Goal: Task Accomplishment & Management: Complete application form

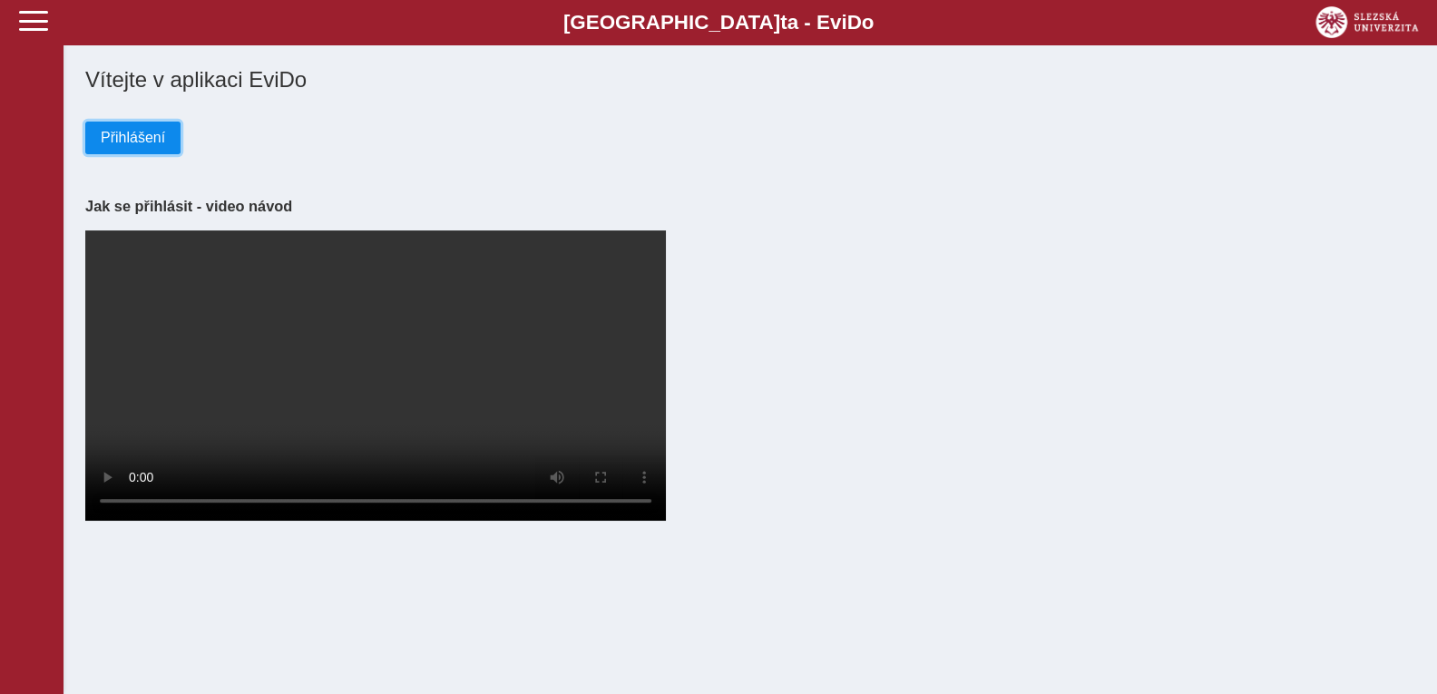
click at [120, 152] on button "Přihlášení" at bounding box center [132, 138] width 95 height 33
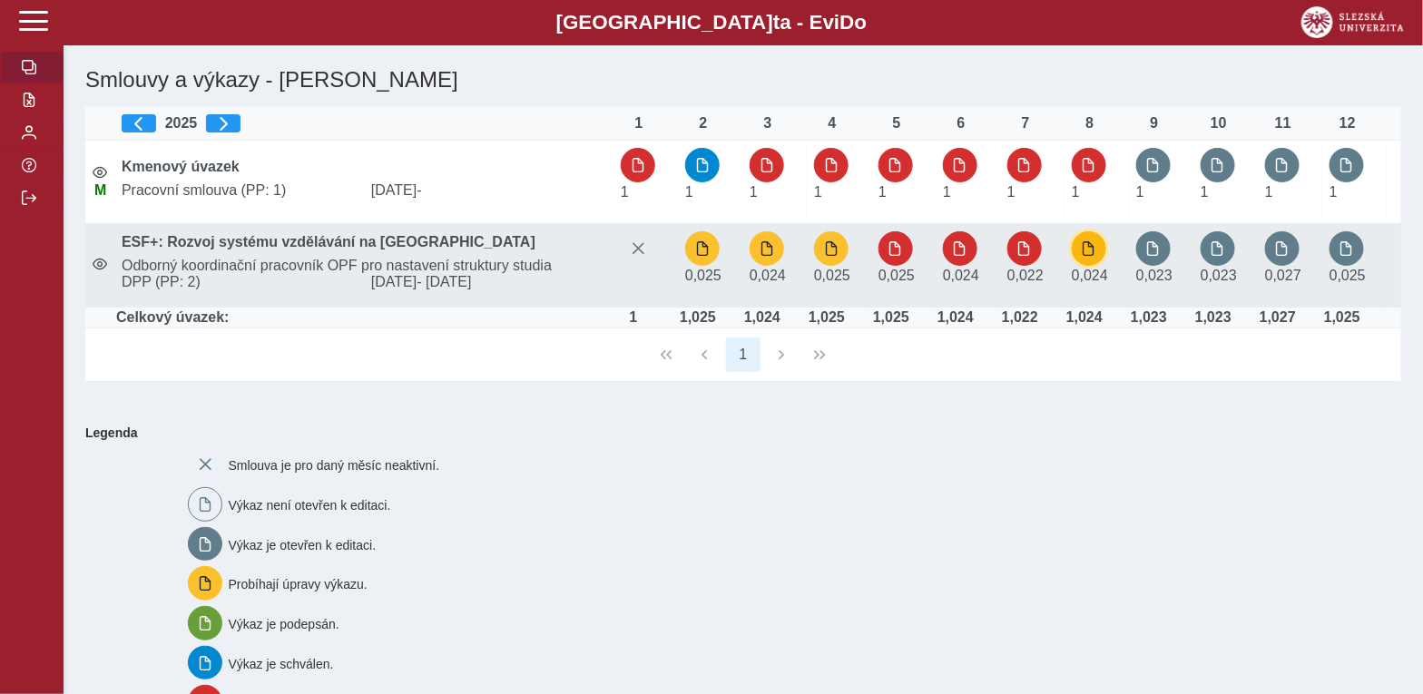
click at [1087, 248] on span "button" at bounding box center [1089, 248] width 15 height 15
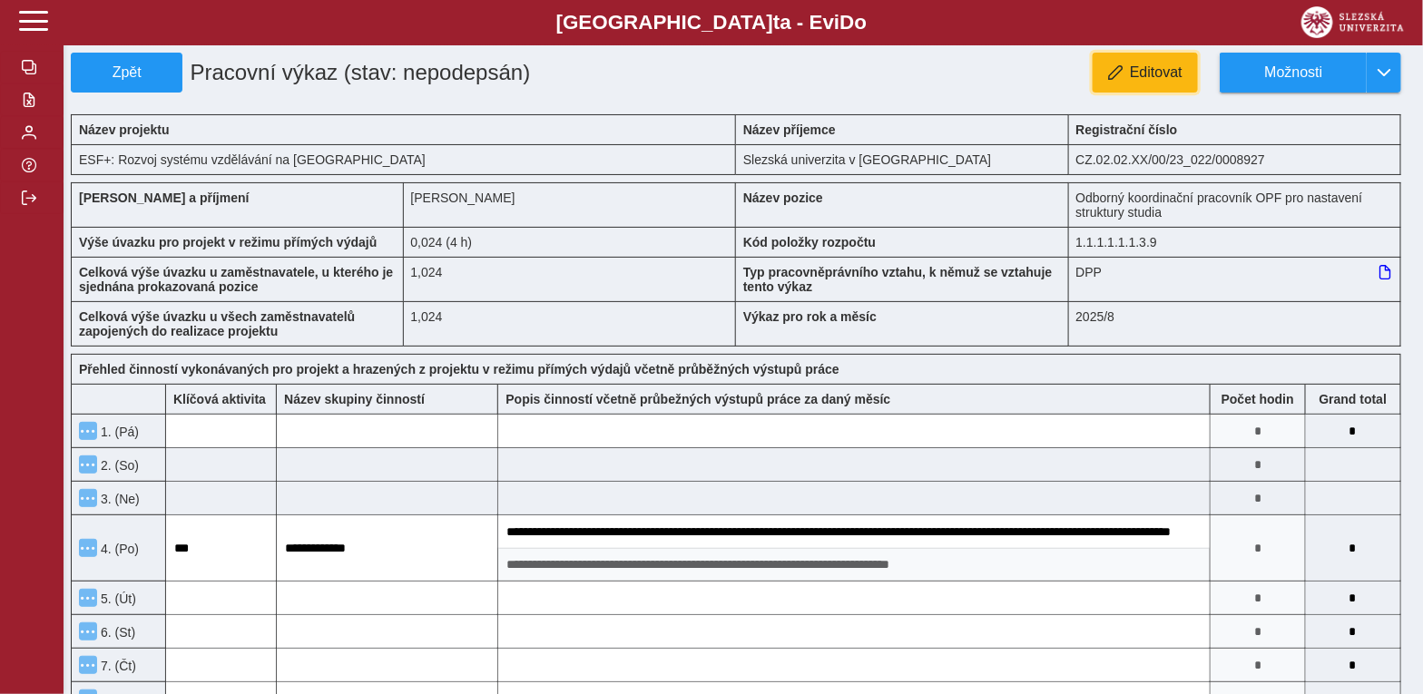
click at [1174, 81] on span "Editovat" at bounding box center [1156, 72] width 53 height 16
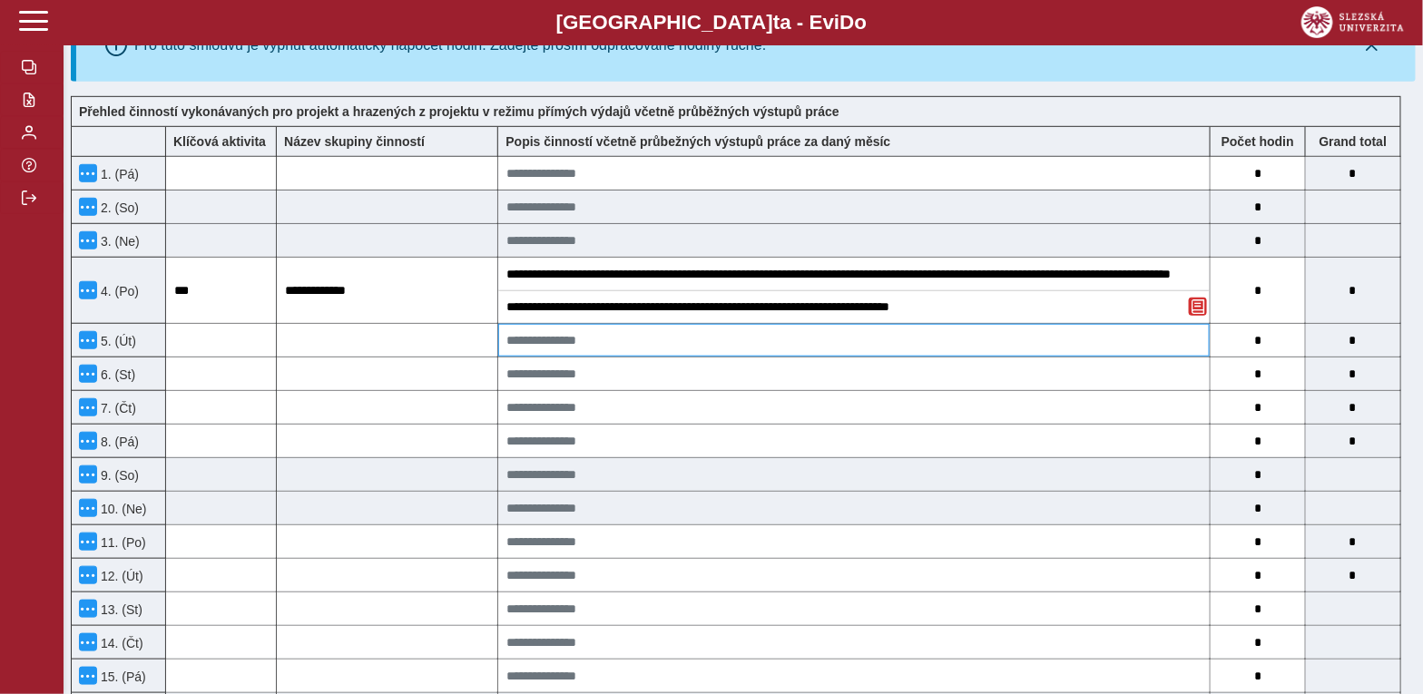
scroll to position [362, 0]
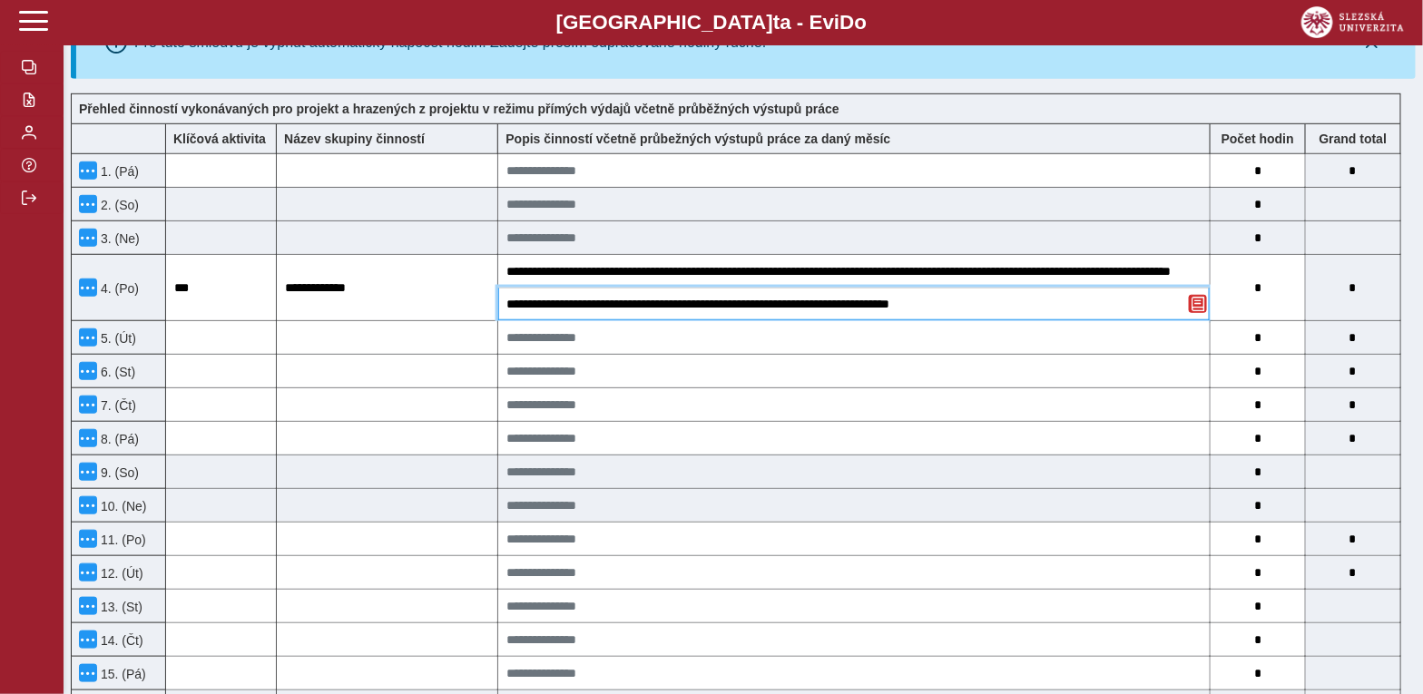
drag, startPoint x: 1000, startPoint y: 306, endPoint x: 918, endPoint y: 306, distance: 81.7
click at [918, 306] on input "**********" at bounding box center [853, 304] width 711 height 33
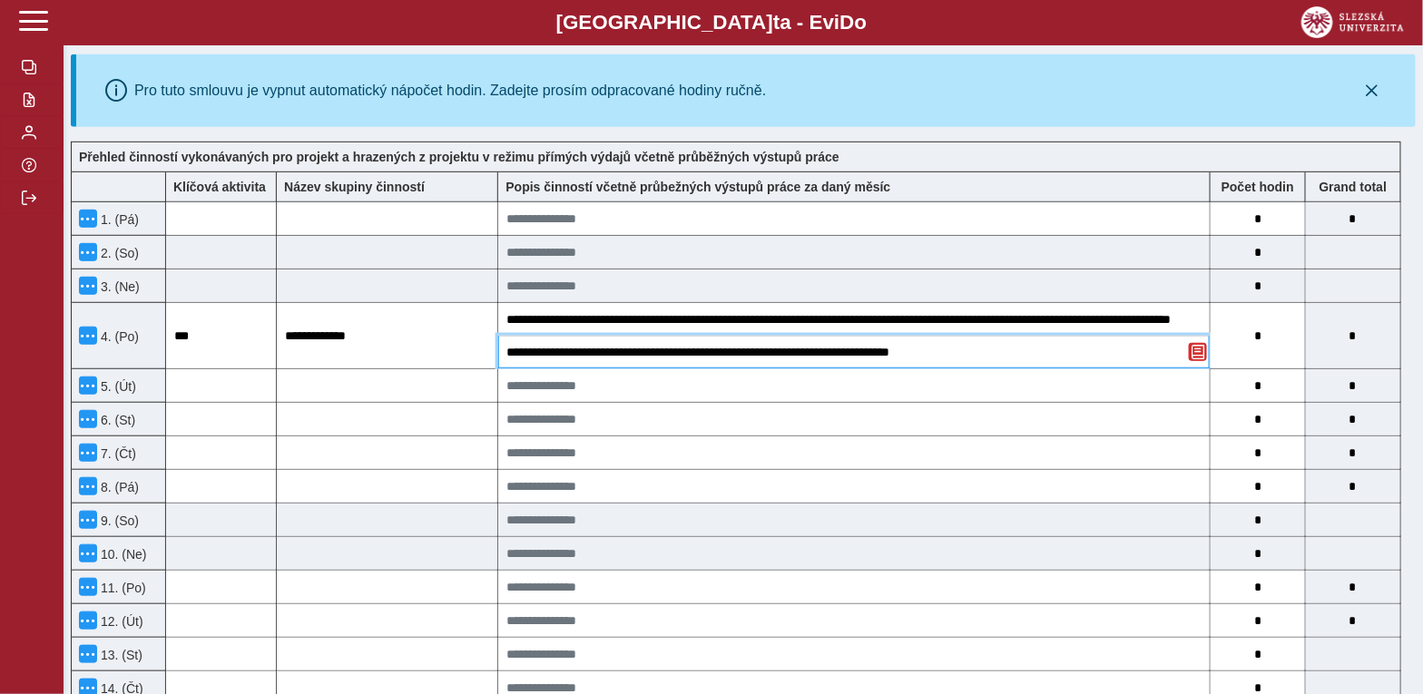
scroll to position [271, 0]
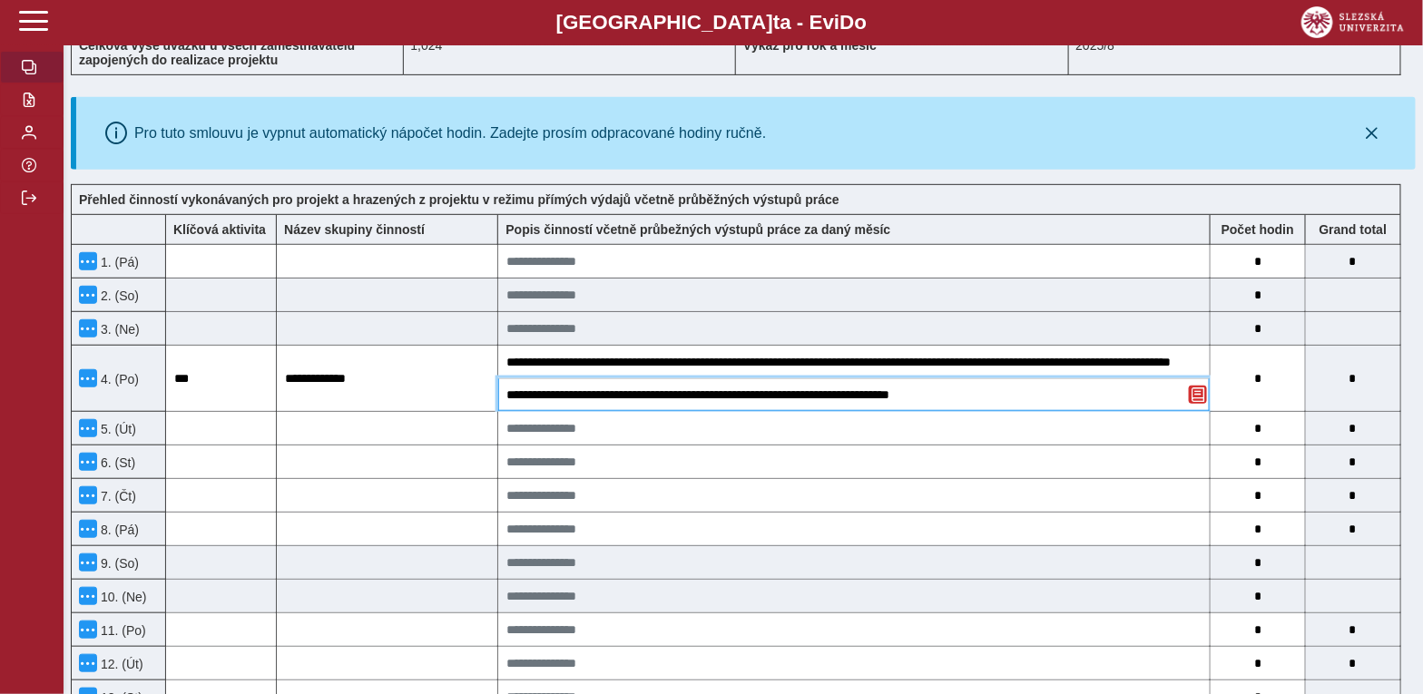
type input "**********"
click at [24, 70] on span "button" at bounding box center [29, 67] width 15 height 15
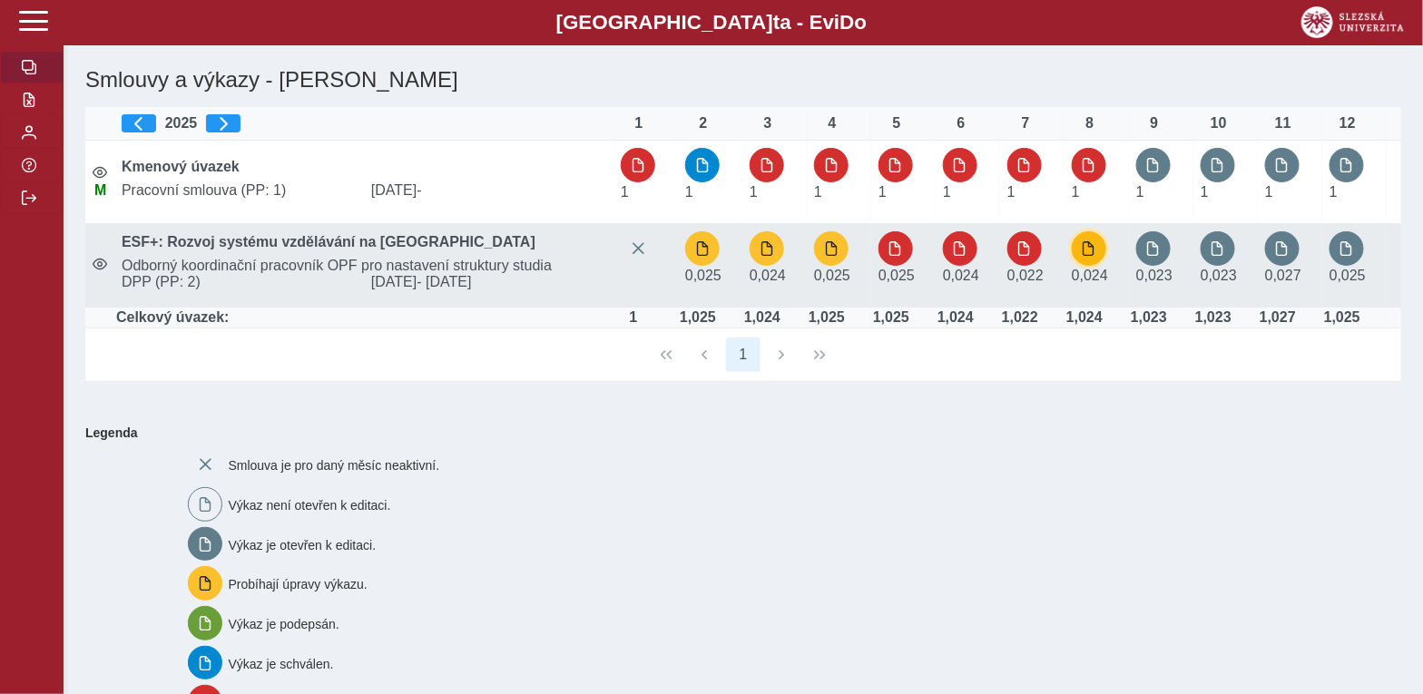
click at [1078, 258] on button "button" at bounding box center [1089, 248] width 34 height 34
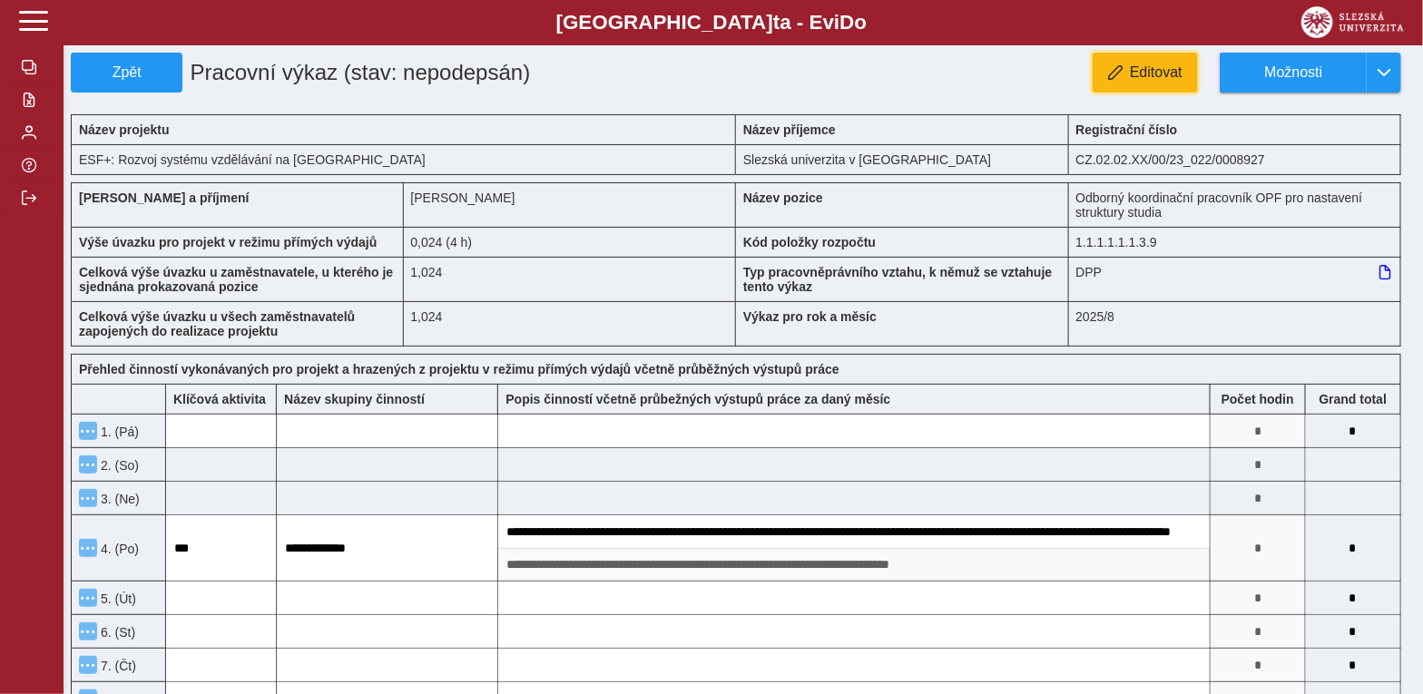
click at [1170, 58] on button "Editovat" at bounding box center [1145, 73] width 105 height 40
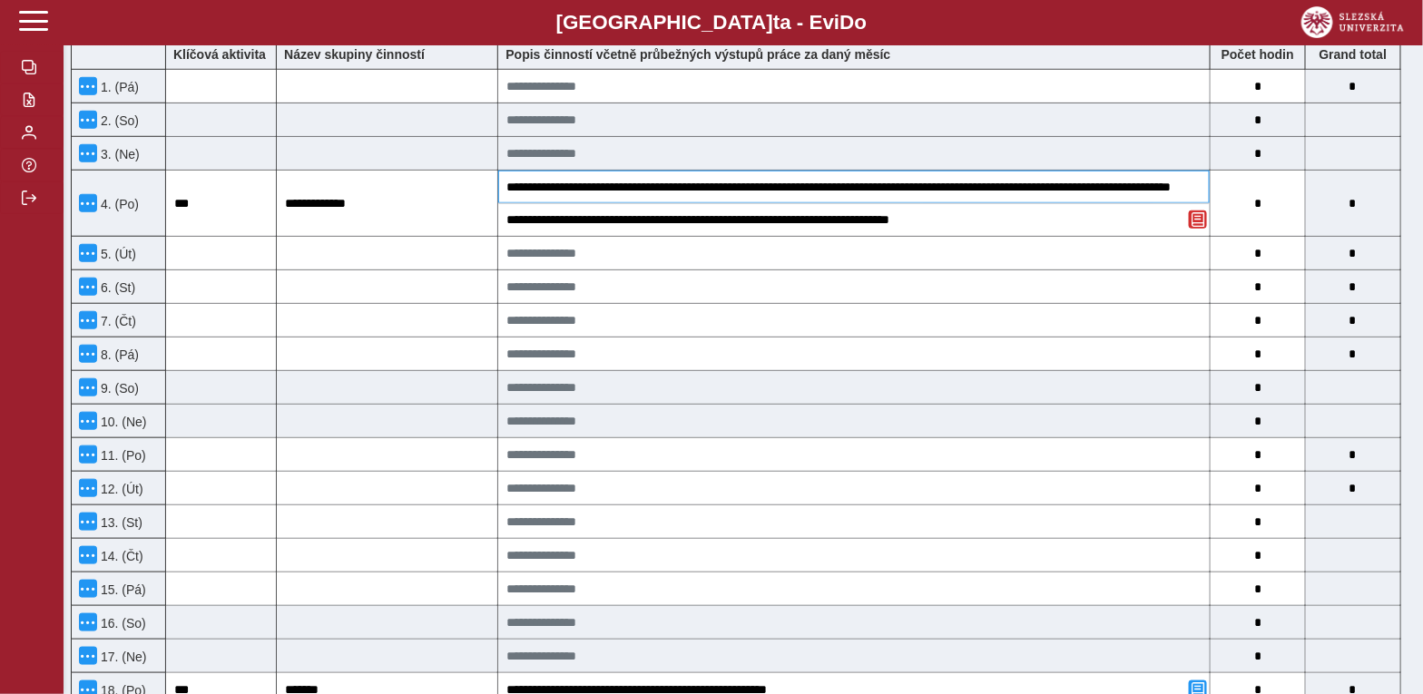
scroll to position [454, 0]
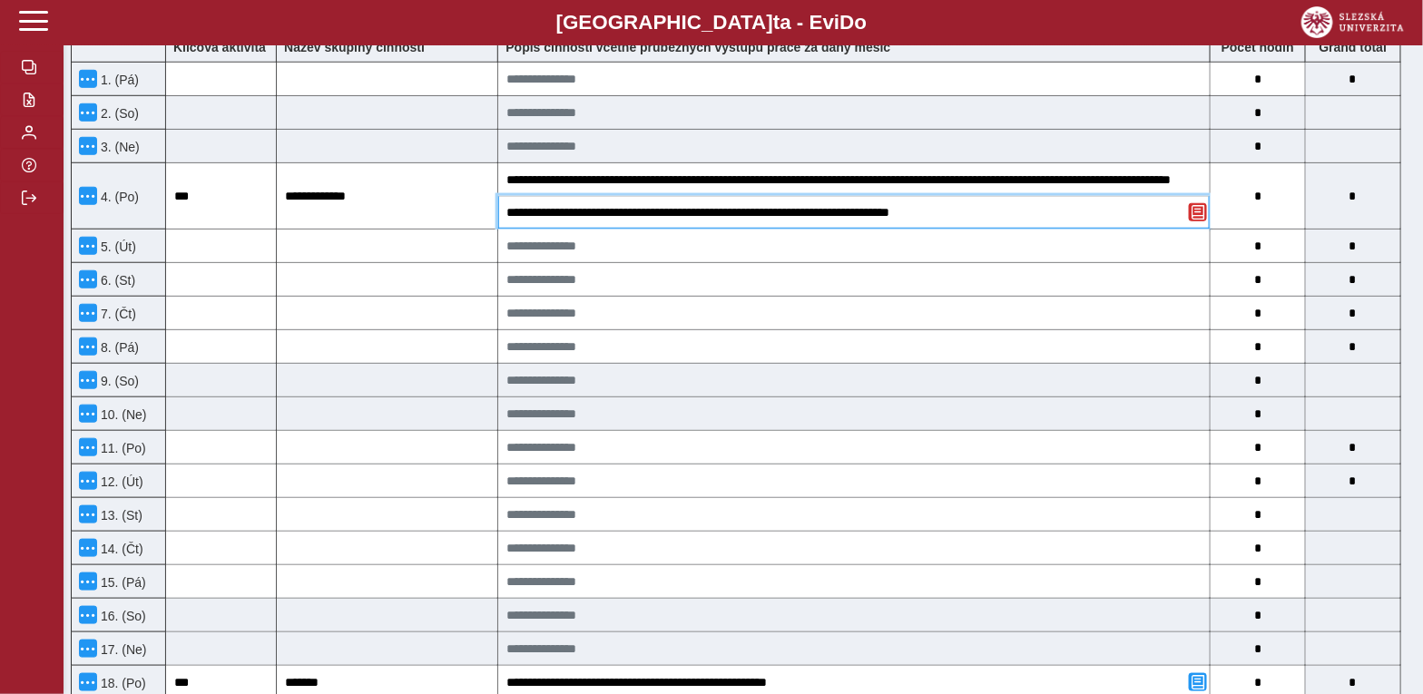
drag, startPoint x: 1055, startPoint y: 221, endPoint x: 505, endPoint y: 209, distance: 550.1
click at [505, 209] on input "**********" at bounding box center [853, 212] width 711 height 33
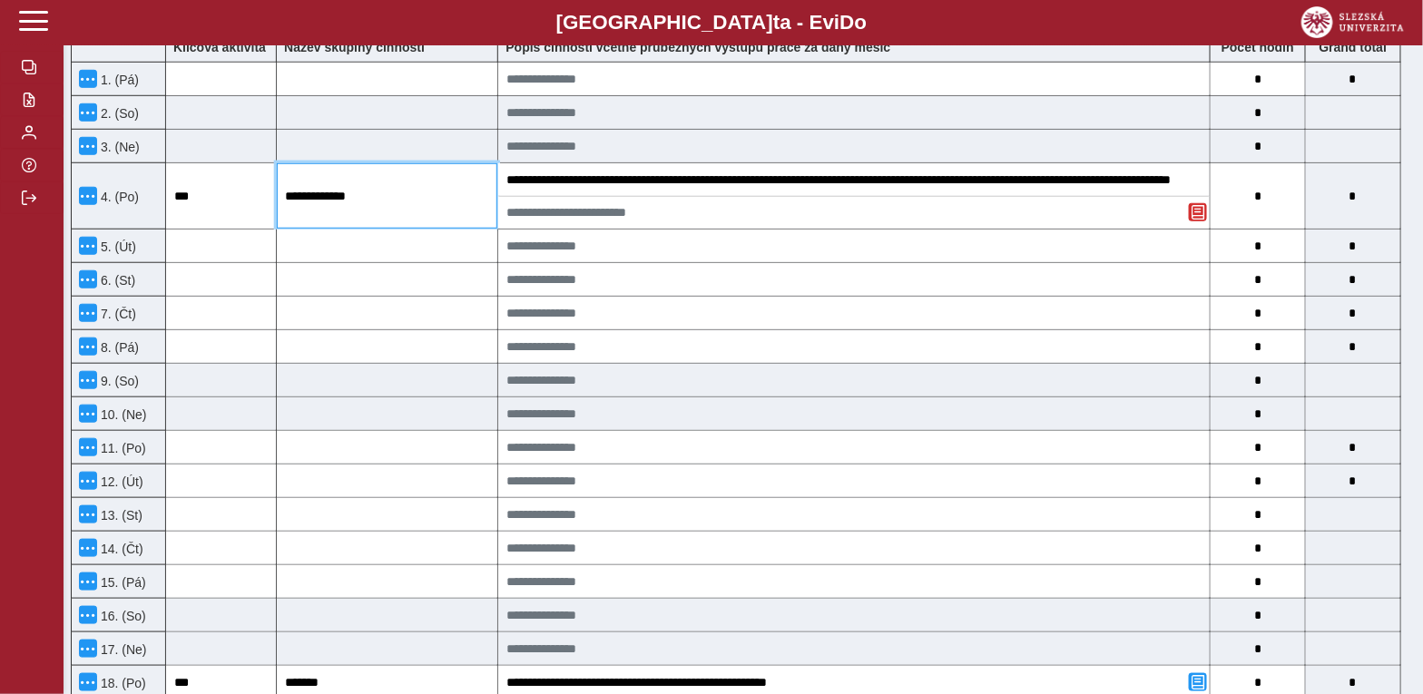
click at [462, 210] on input "**********" at bounding box center [387, 195] width 221 height 65
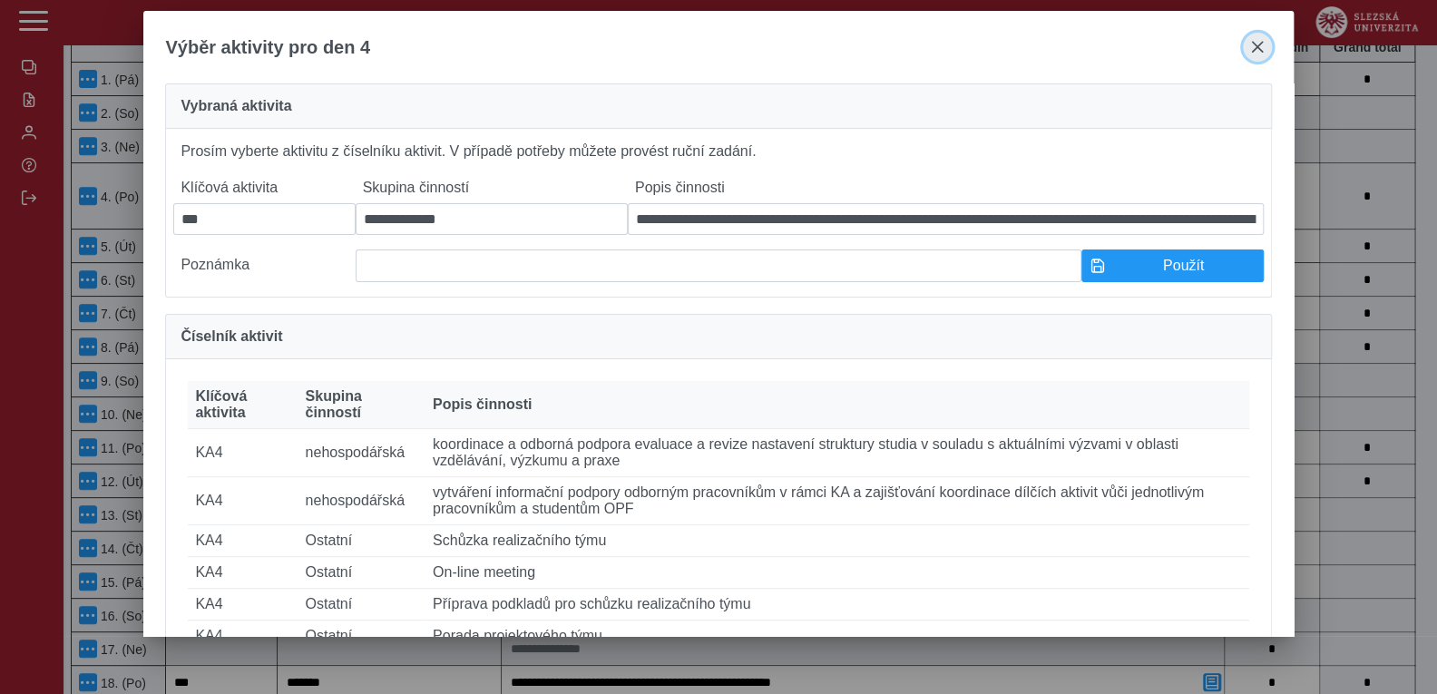
click at [1257, 40] on span "close" at bounding box center [1257, 47] width 15 height 15
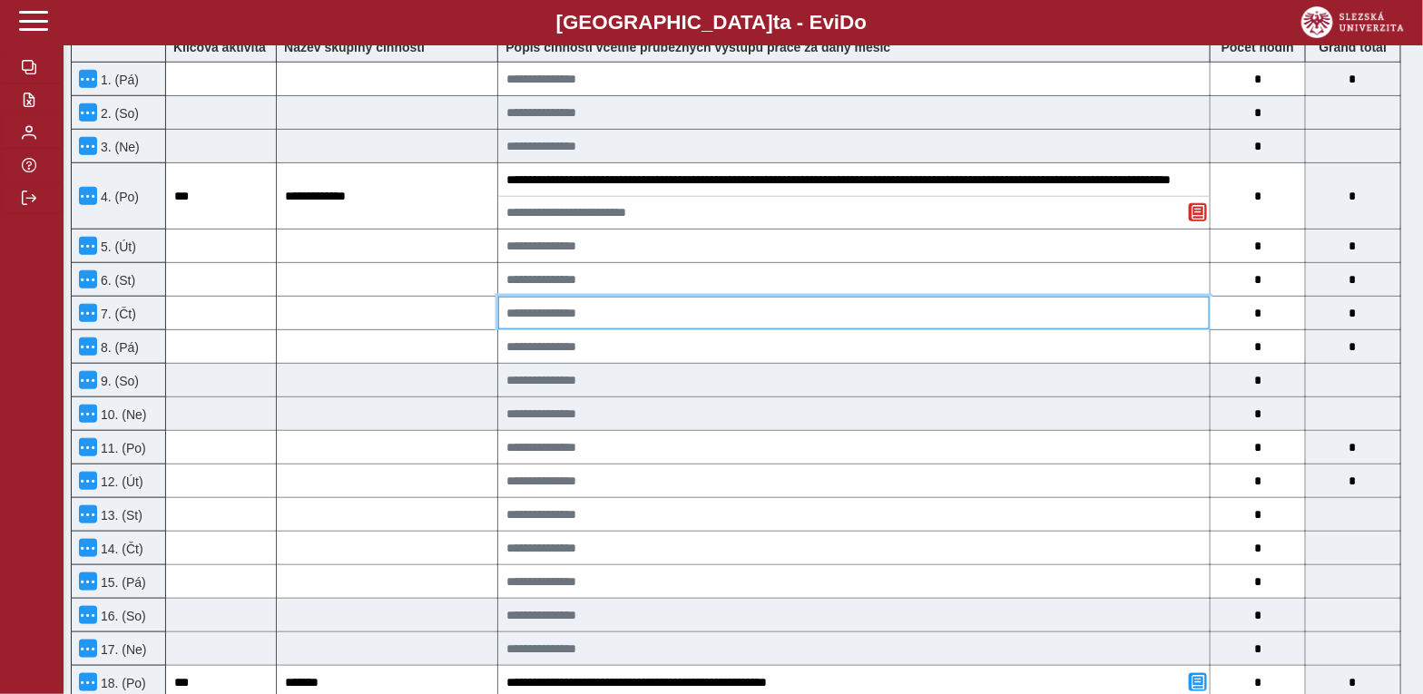
click at [1069, 311] on input at bounding box center [853, 313] width 711 height 33
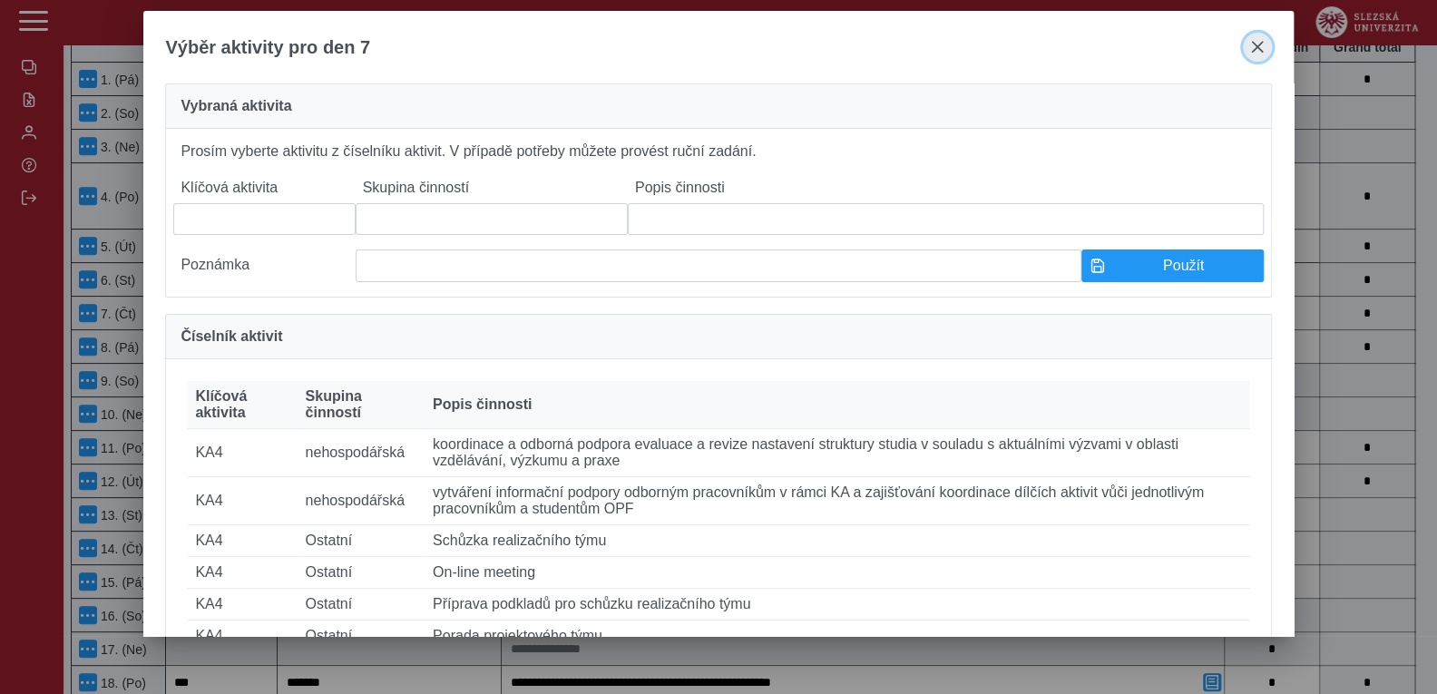
click at [1261, 51] on span "close" at bounding box center [1257, 47] width 15 height 15
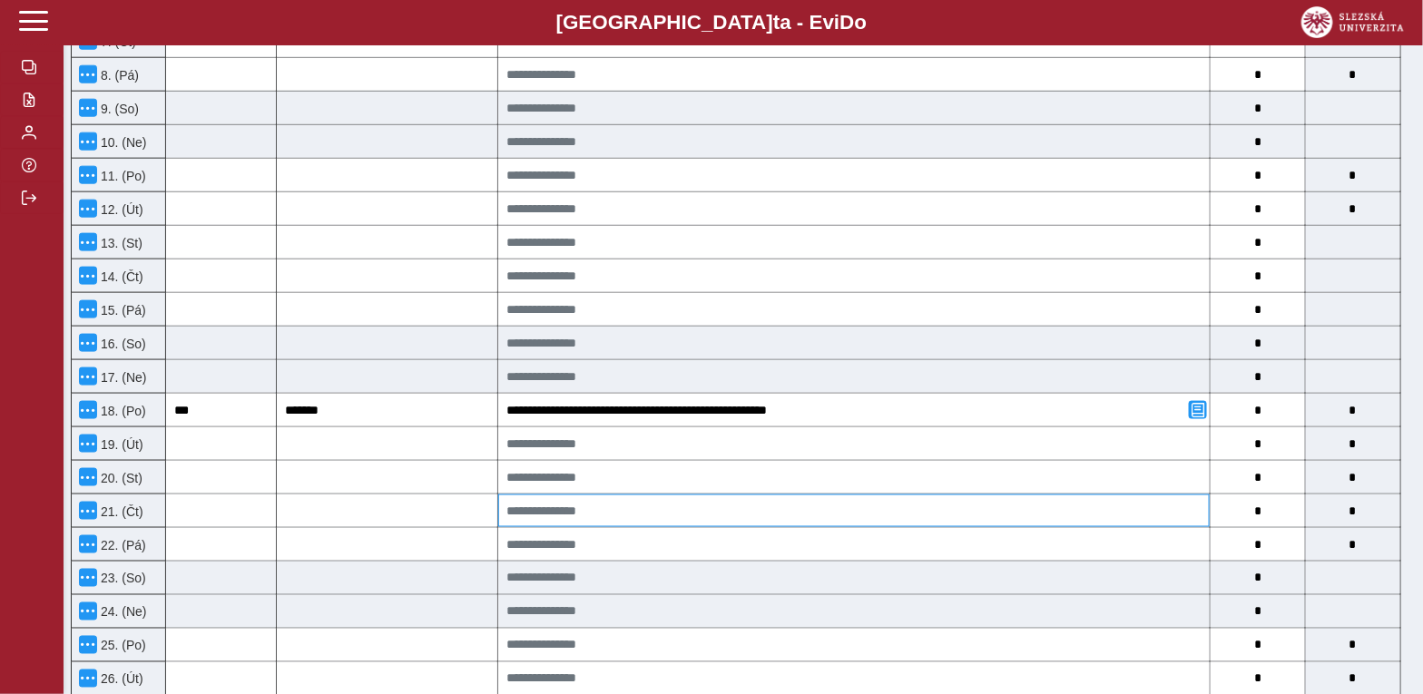
scroll to position [816, 0]
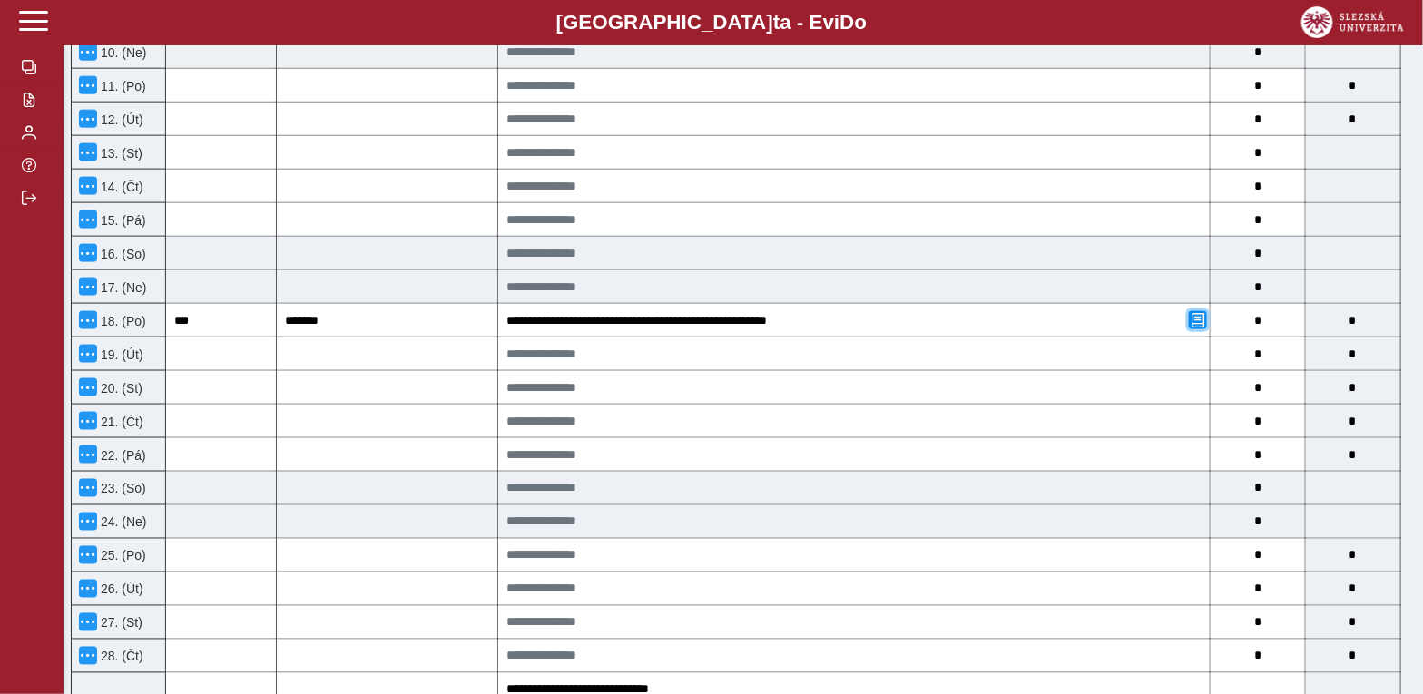
click at [1194, 324] on span "button" at bounding box center [1198, 320] width 15 height 15
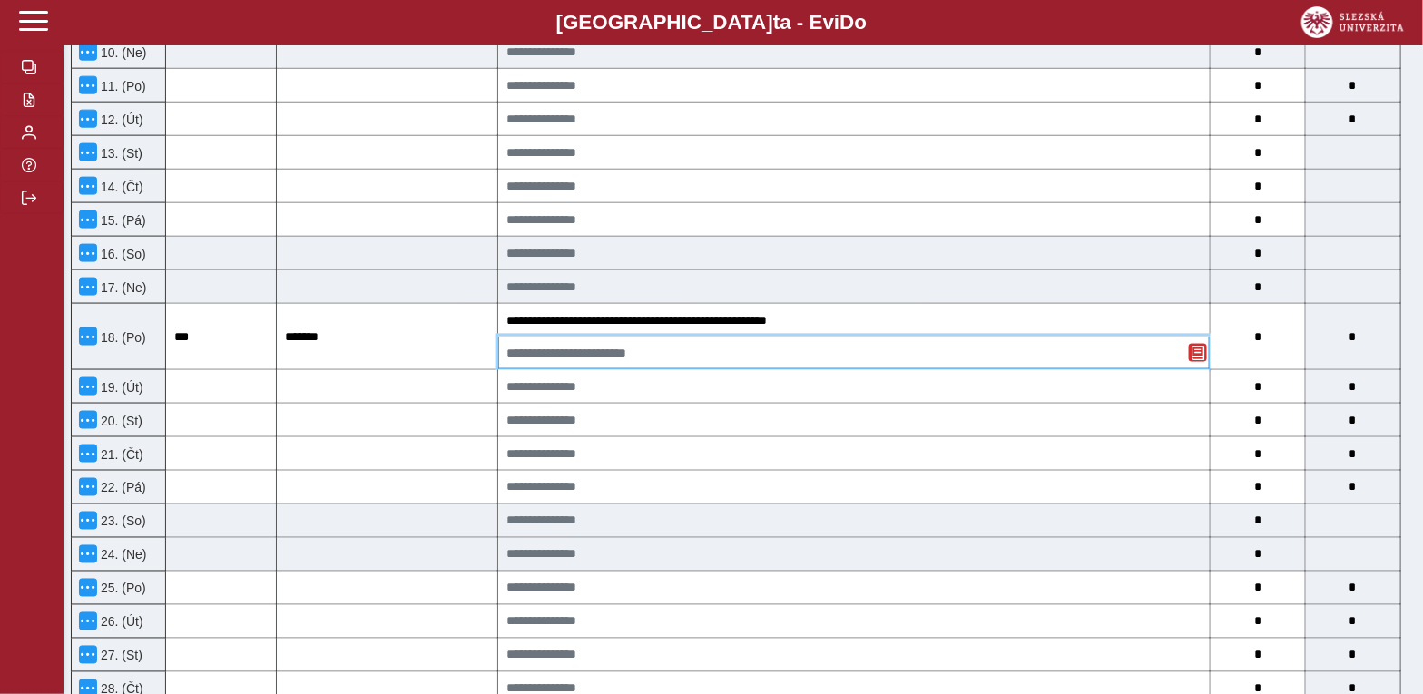
click at [780, 343] on input at bounding box center [853, 353] width 711 height 33
paste input "**********"
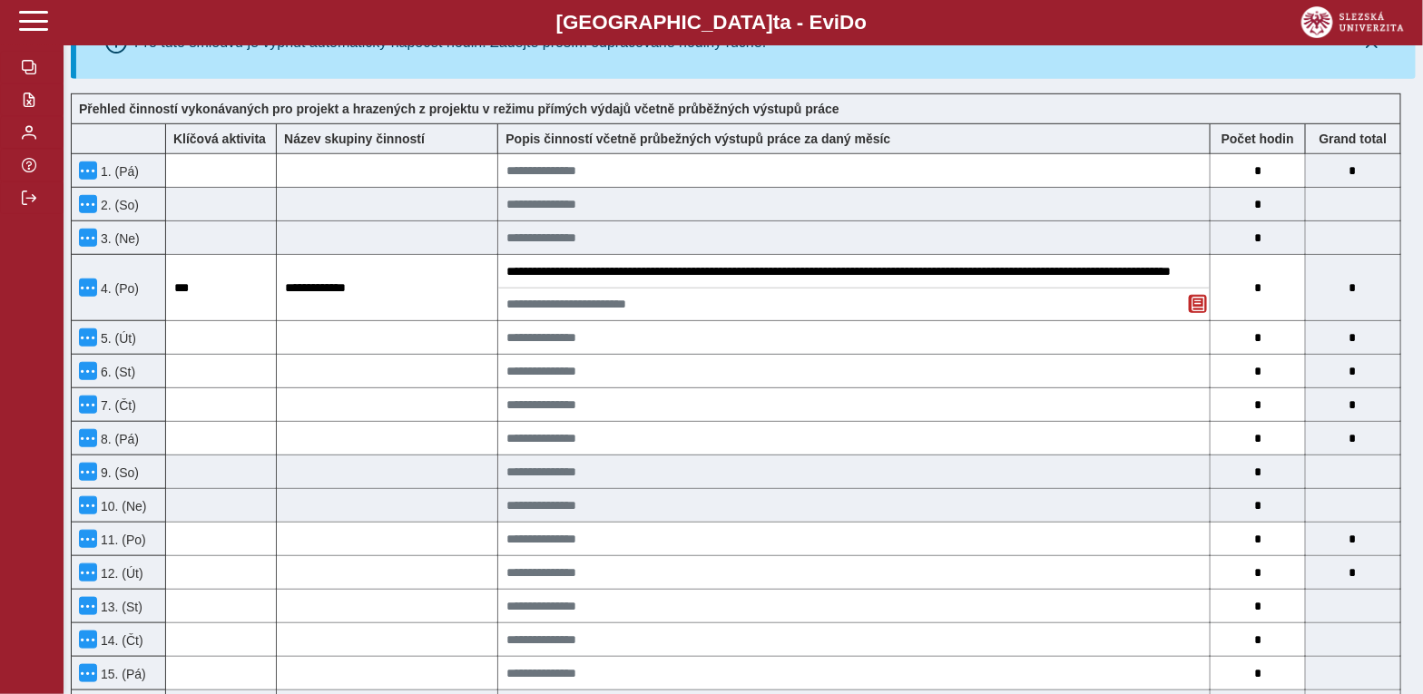
type input "**********"
click at [1199, 311] on span "button" at bounding box center [1198, 304] width 15 height 15
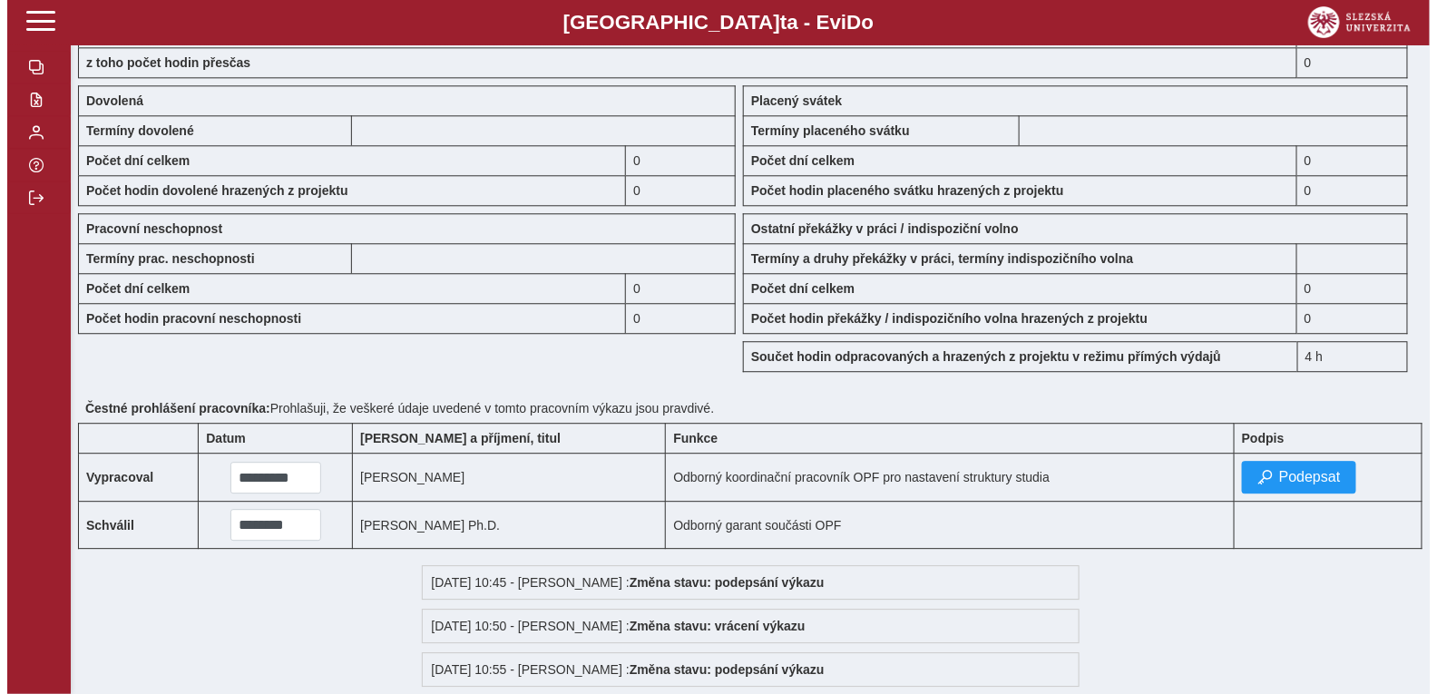
scroll to position [1633, 0]
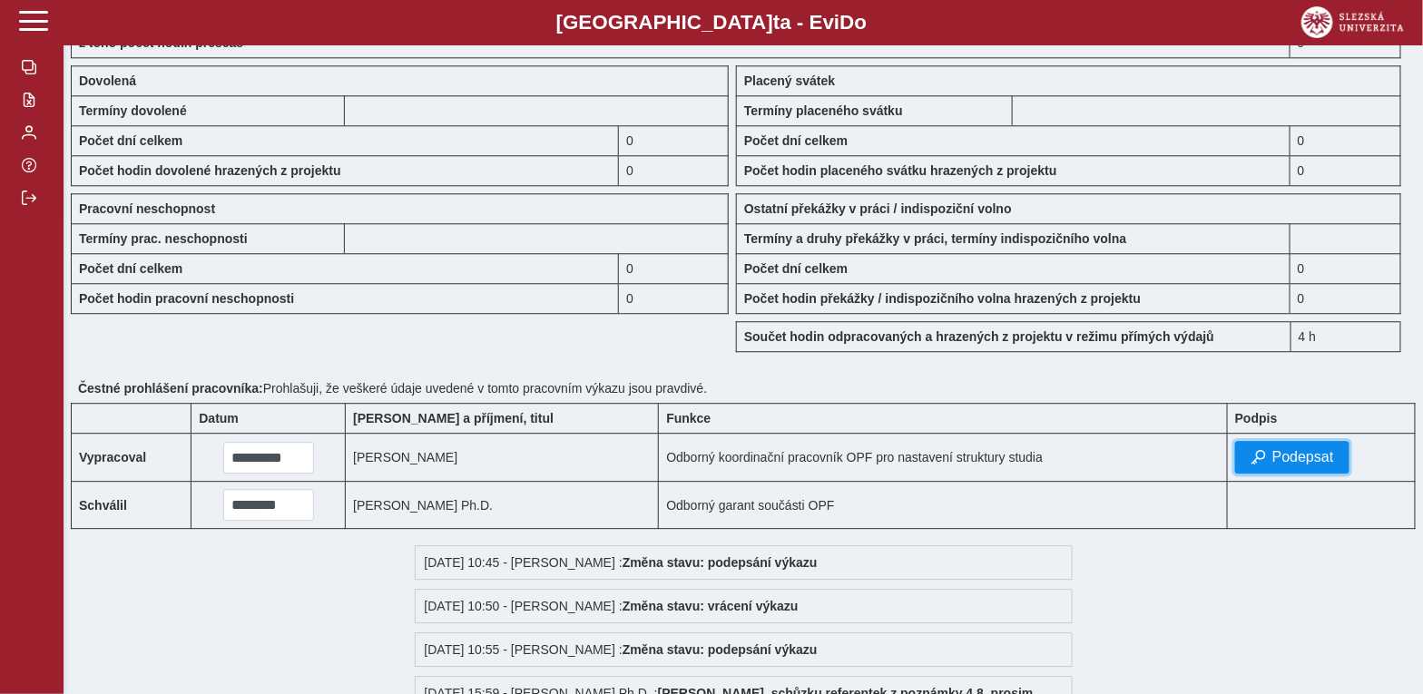
click at [1288, 465] on span "Podepsat" at bounding box center [1303, 457] width 62 height 16
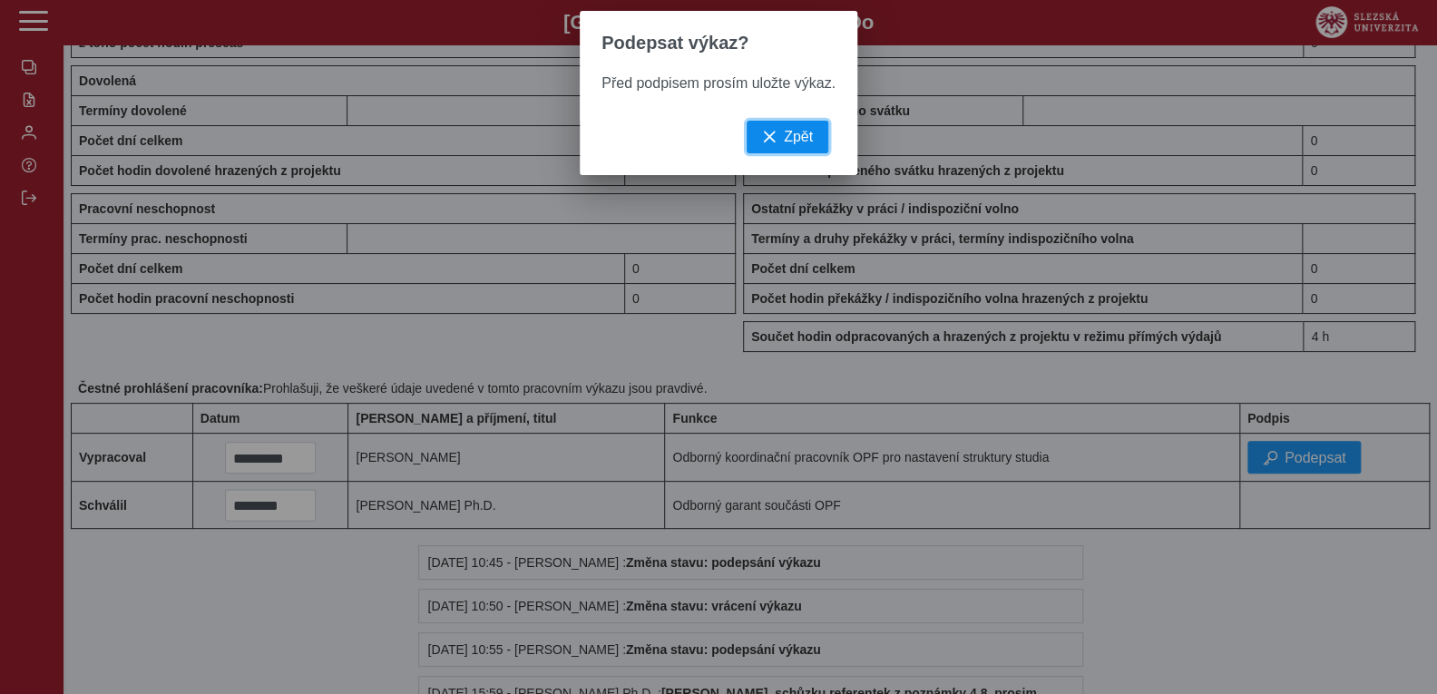
click at [811, 146] on button "Zpět" at bounding box center [788, 137] width 82 height 33
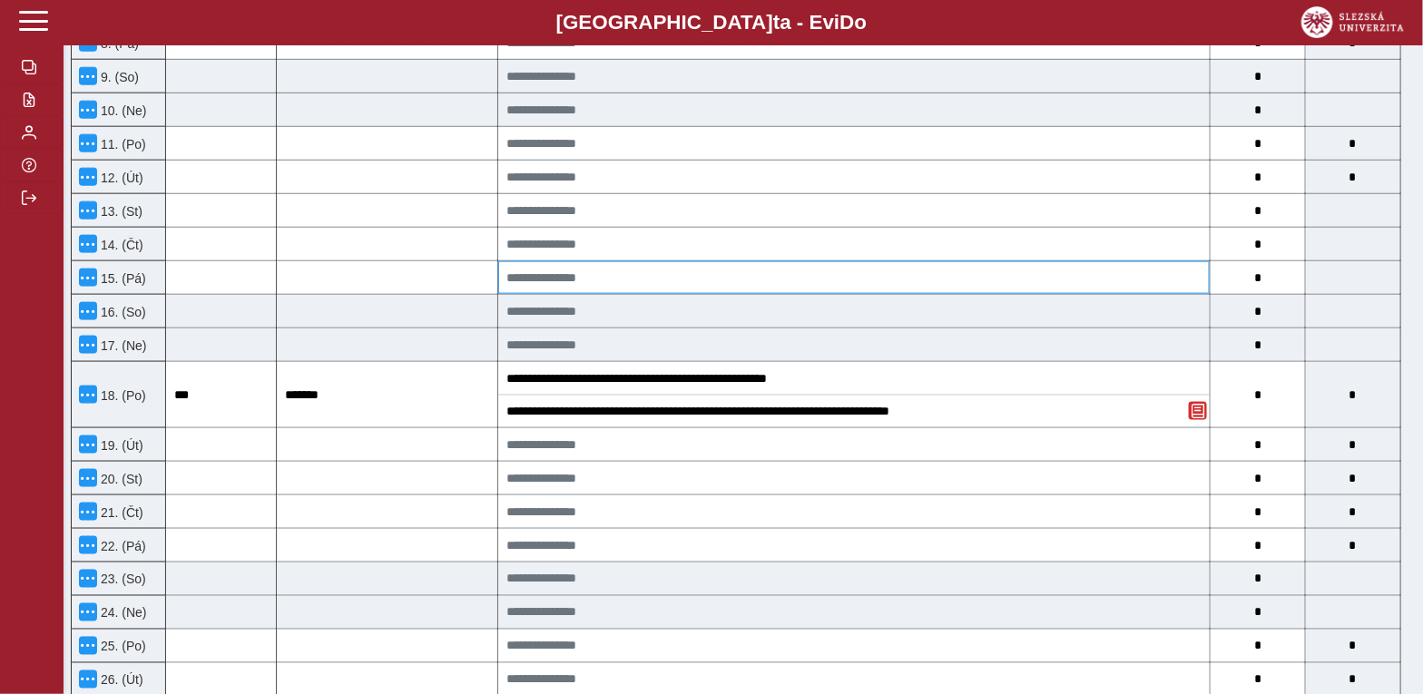
scroll to position [0, 0]
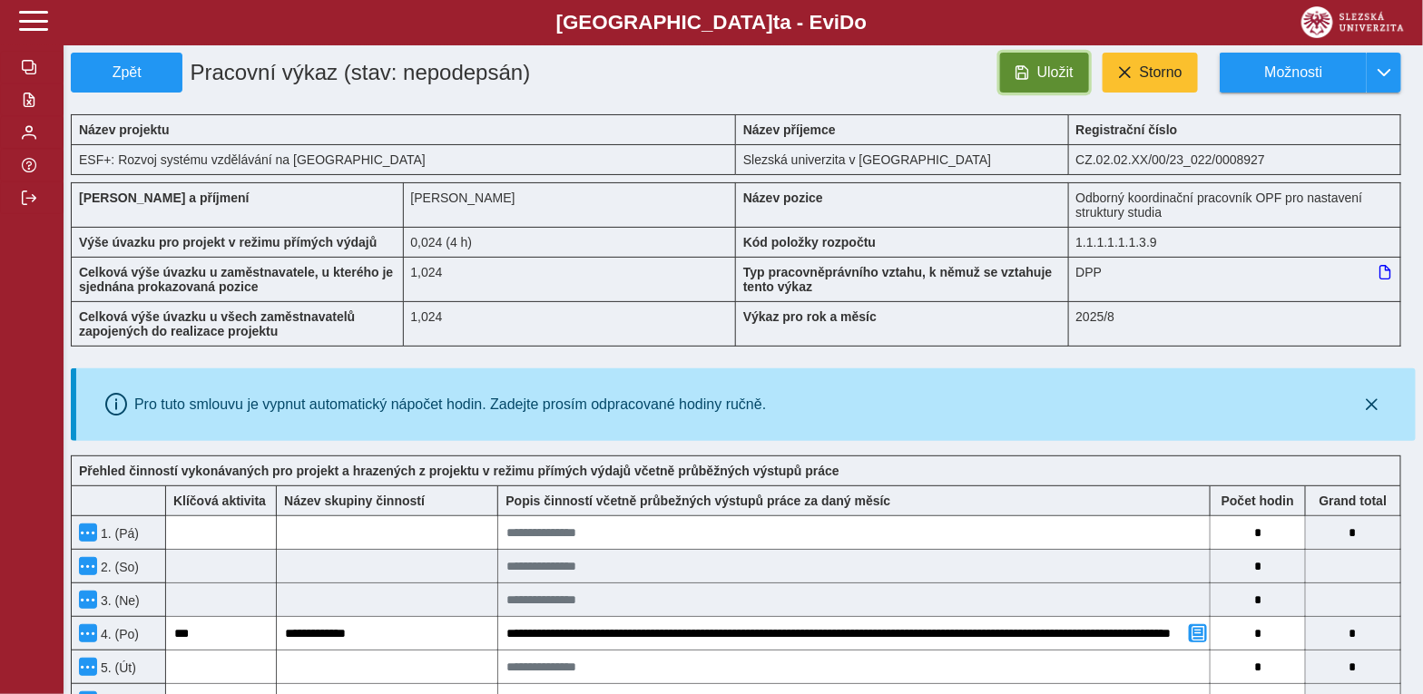
click at [1042, 77] on span "Uložit" at bounding box center [1055, 72] width 36 height 16
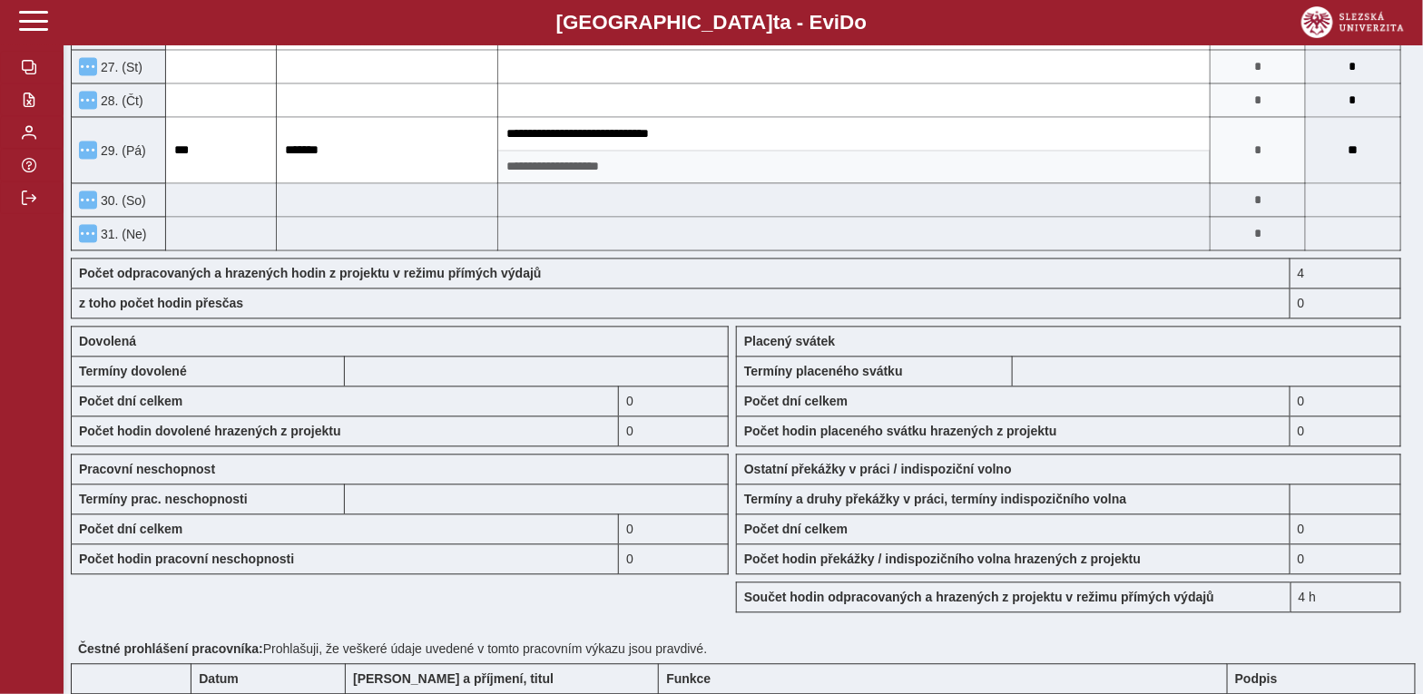
scroll to position [1633, 0]
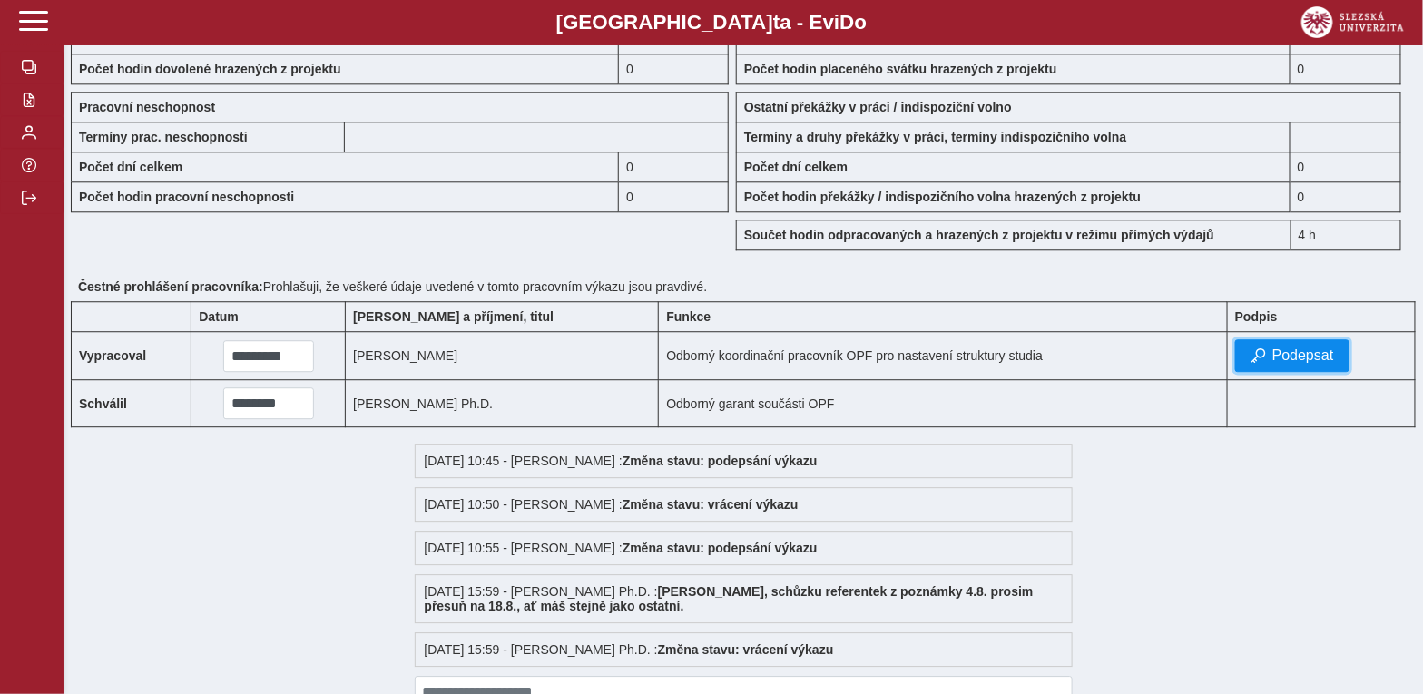
click at [1254, 358] on span "button" at bounding box center [1257, 355] width 15 height 15
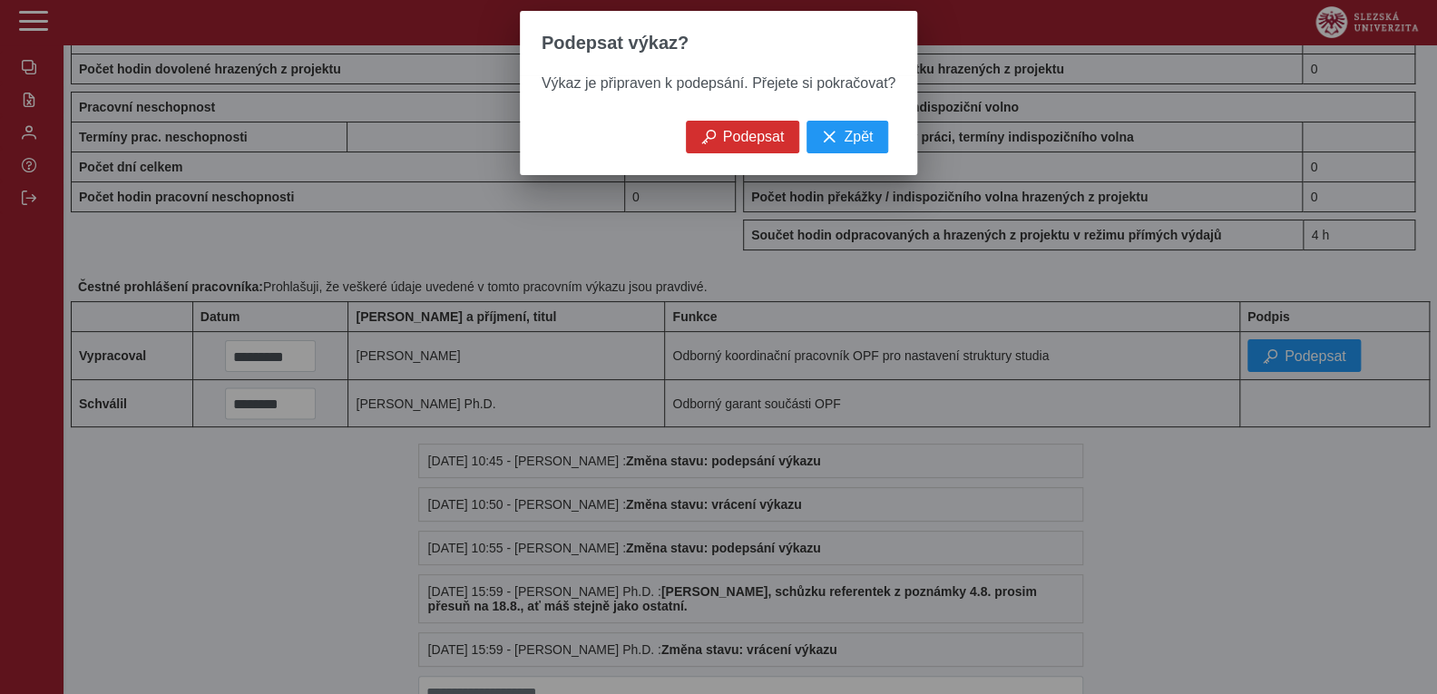
click at [727, 139] on span "Podepsat" at bounding box center [754, 137] width 62 height 16
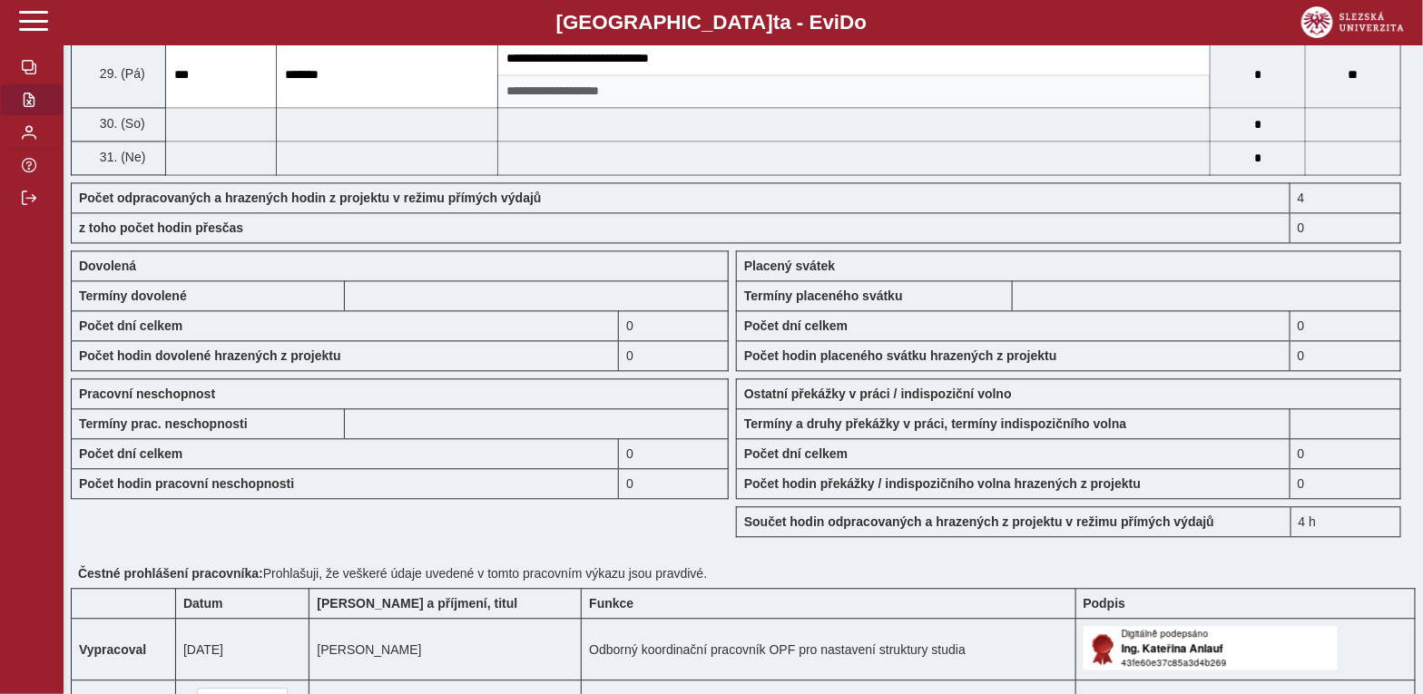
scroll to position [1345, 0]
click at [26, 101] on span "button" at bounding box center [29, 100] width 15 height 15
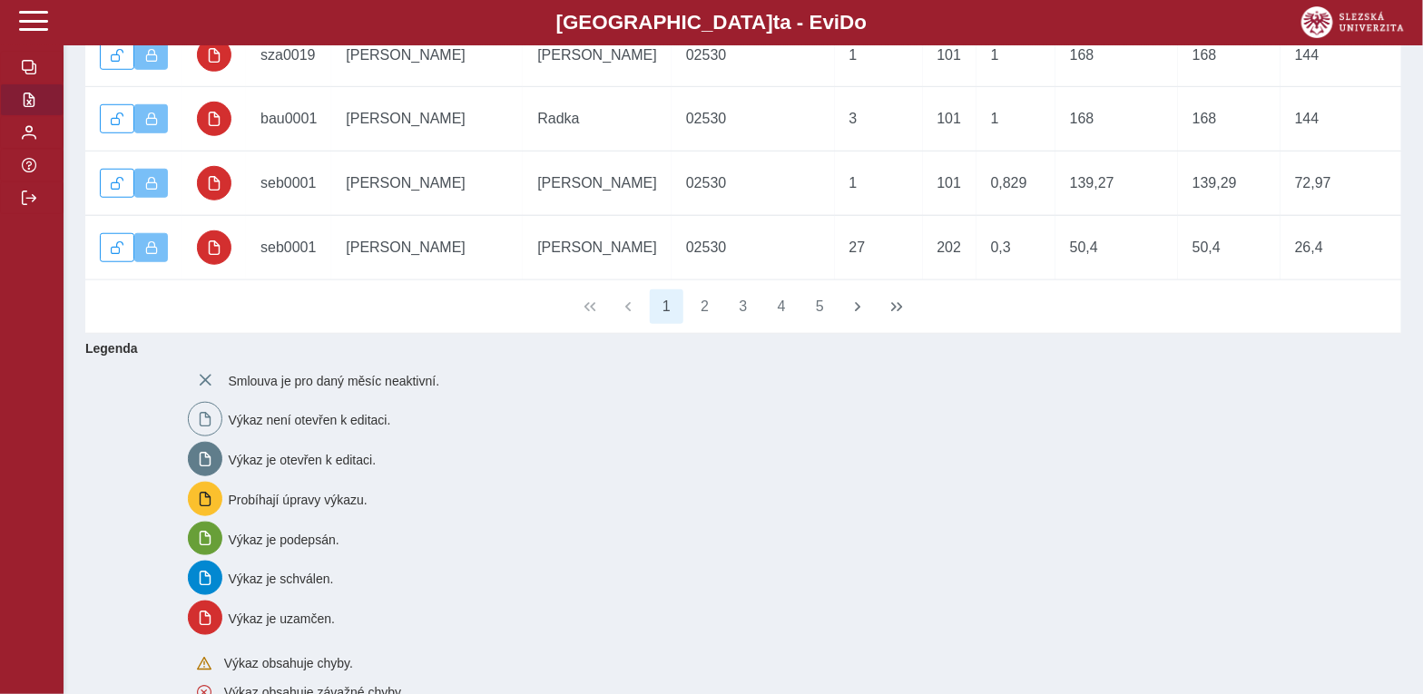
scroll to position [454, 0]
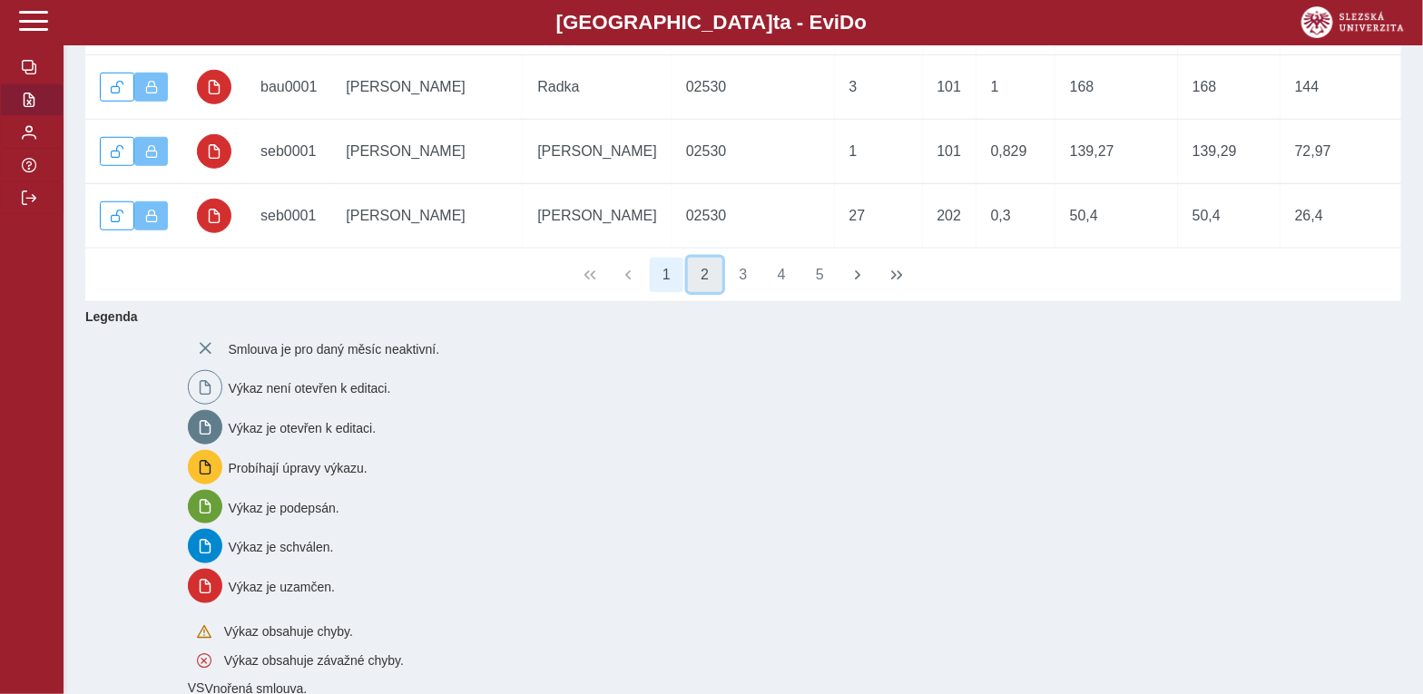
click at [702, 292] on button "2" at bounding box center [705, 275] width 34 height 34
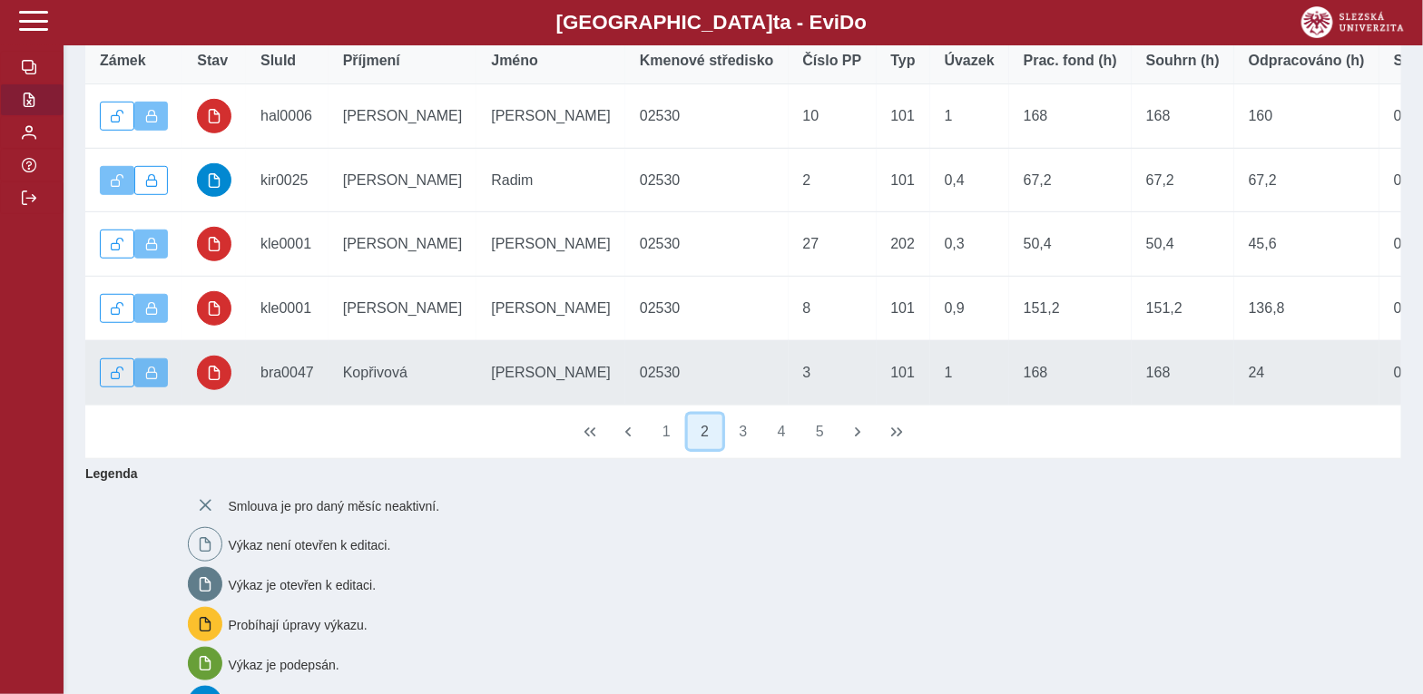
scroll to position [271, 0]
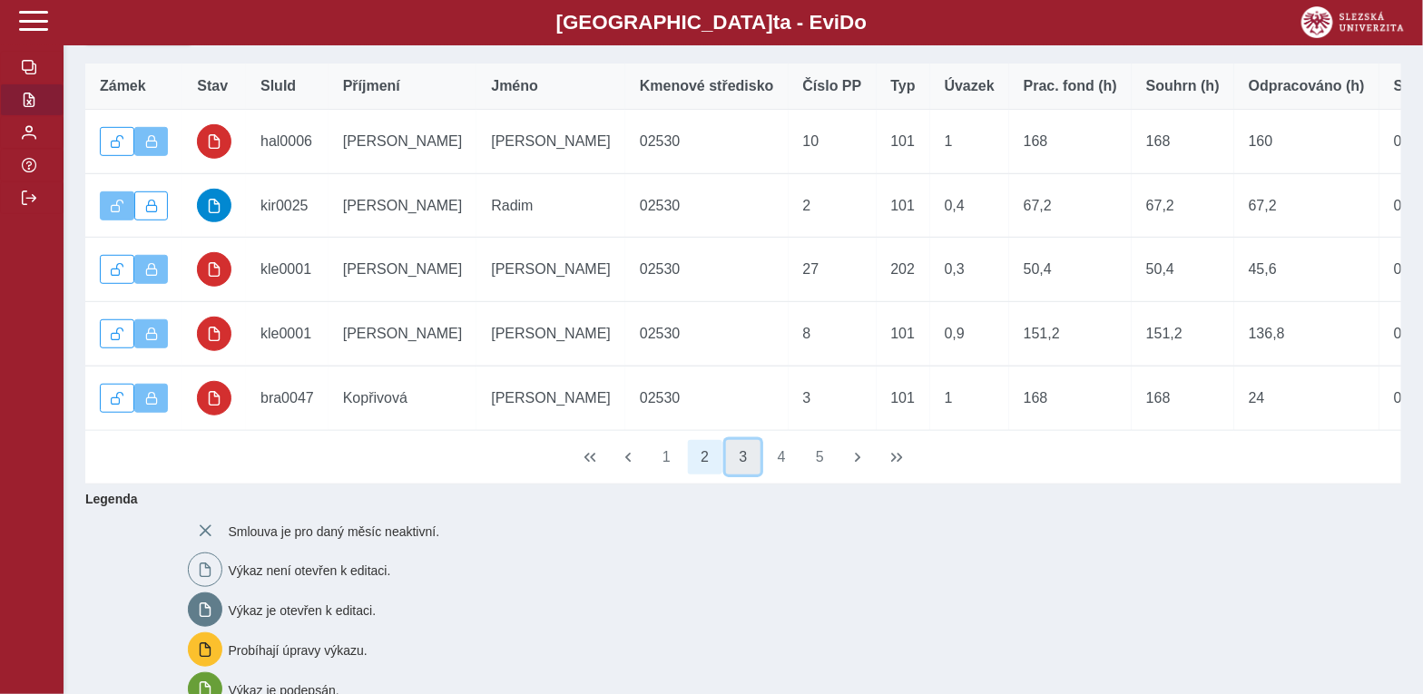
click at [746, 475] on button "3" at bounding box center [743, 457] width 34 height 34
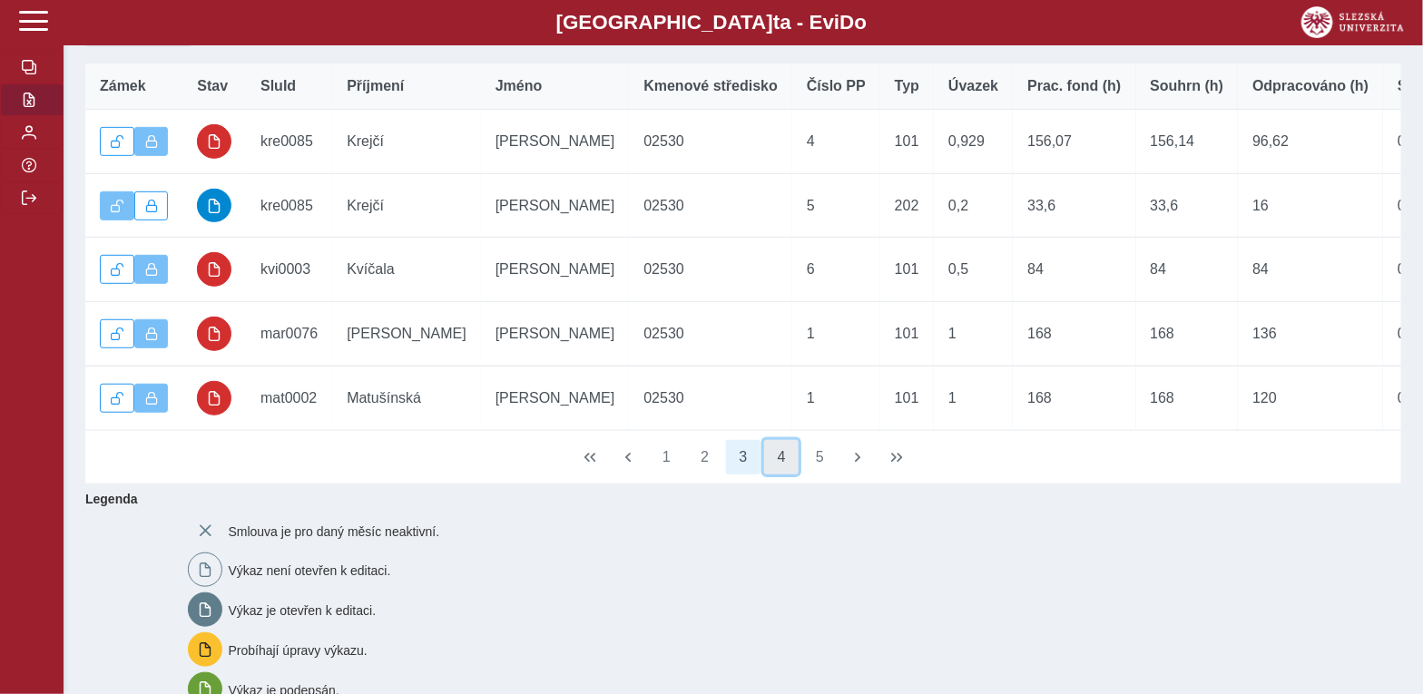
click at [767, 475] on button "4" at bounding box center [781, 457] width 34 height 34
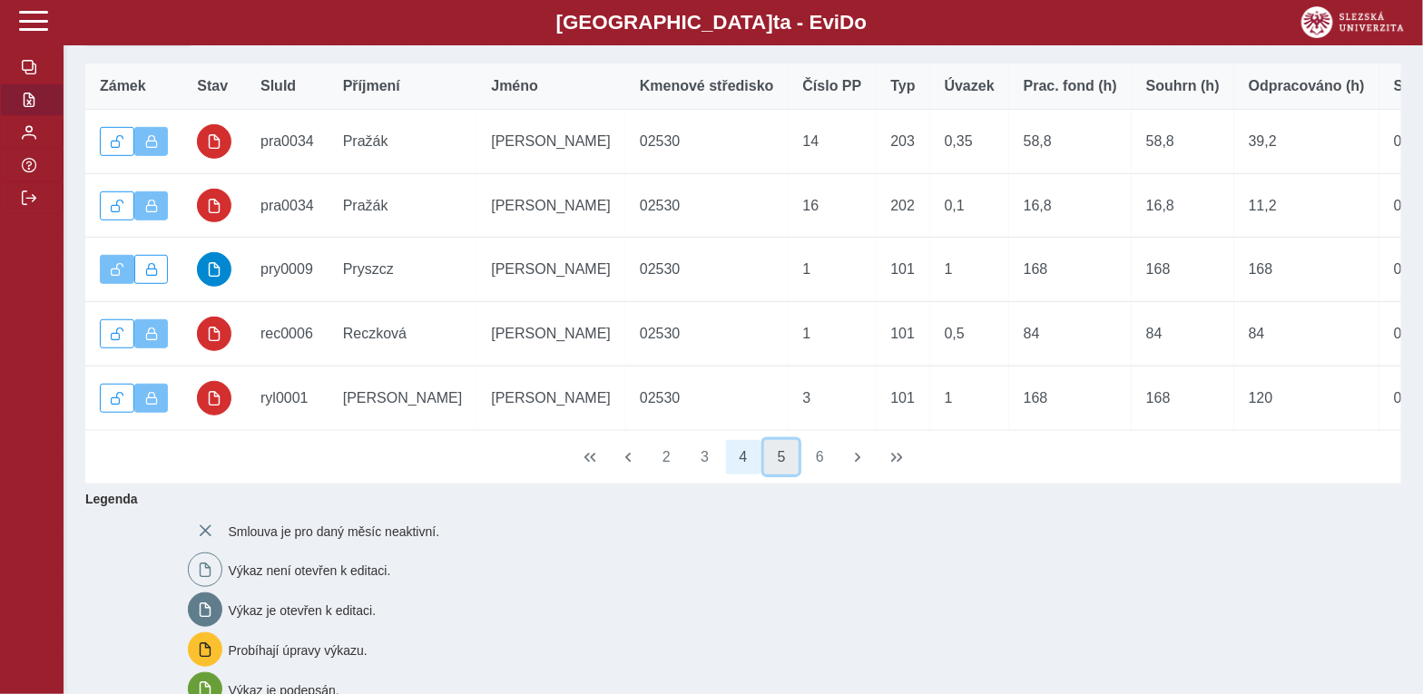
click at [791, 475] on button "5" at bounding box center [781, 457] width 34 height 34
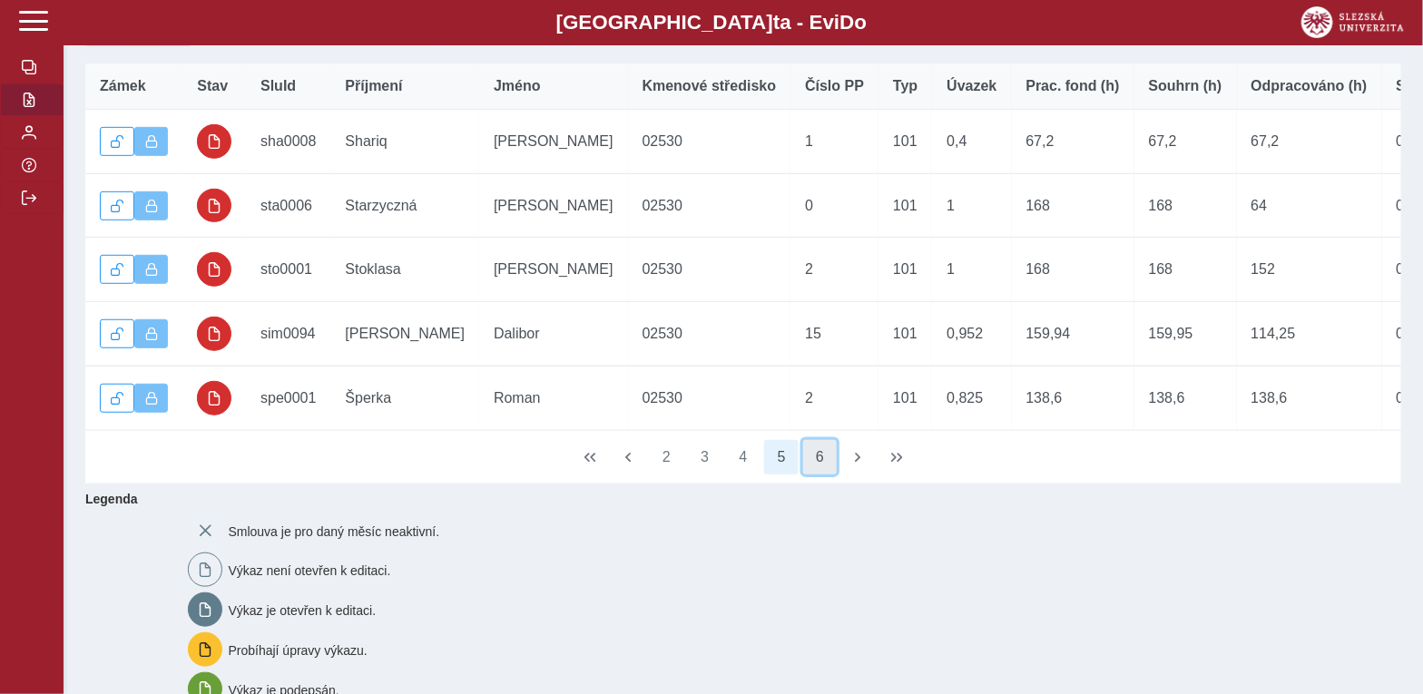
click at [815, 475] on button "6" at bounding box center [820, 457] width 34 height 34
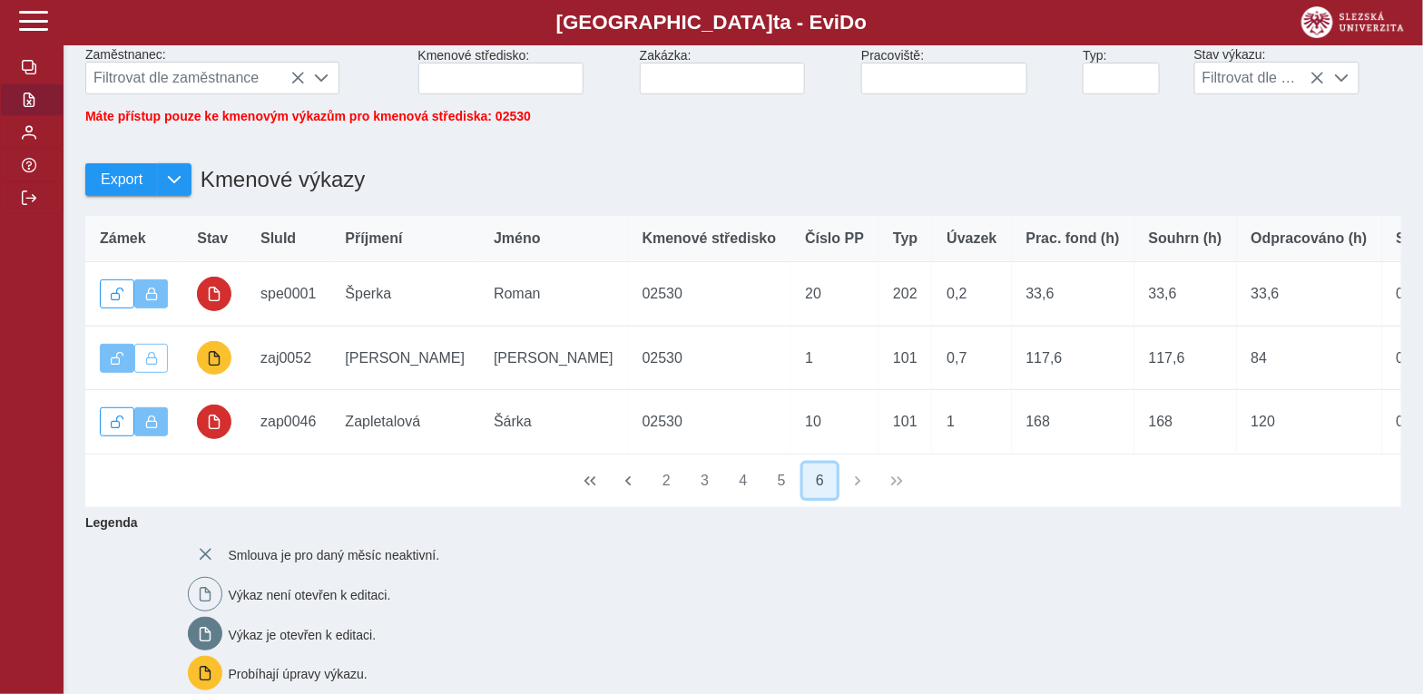
scroll to position [0, 0]
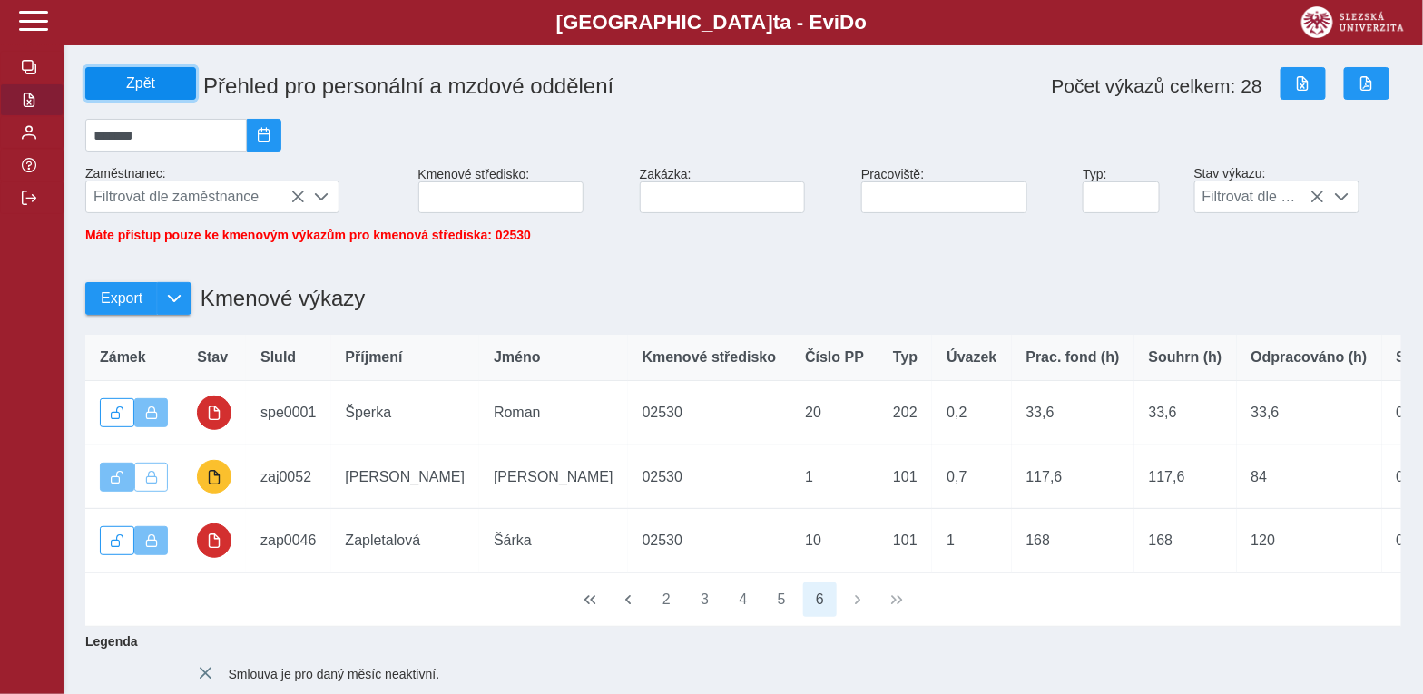
click at [110, 75] on span "Zpět" at bounding box center [140, 83] width 94 height 16
